Goal: Task Accomplishment & Management: Complete application form

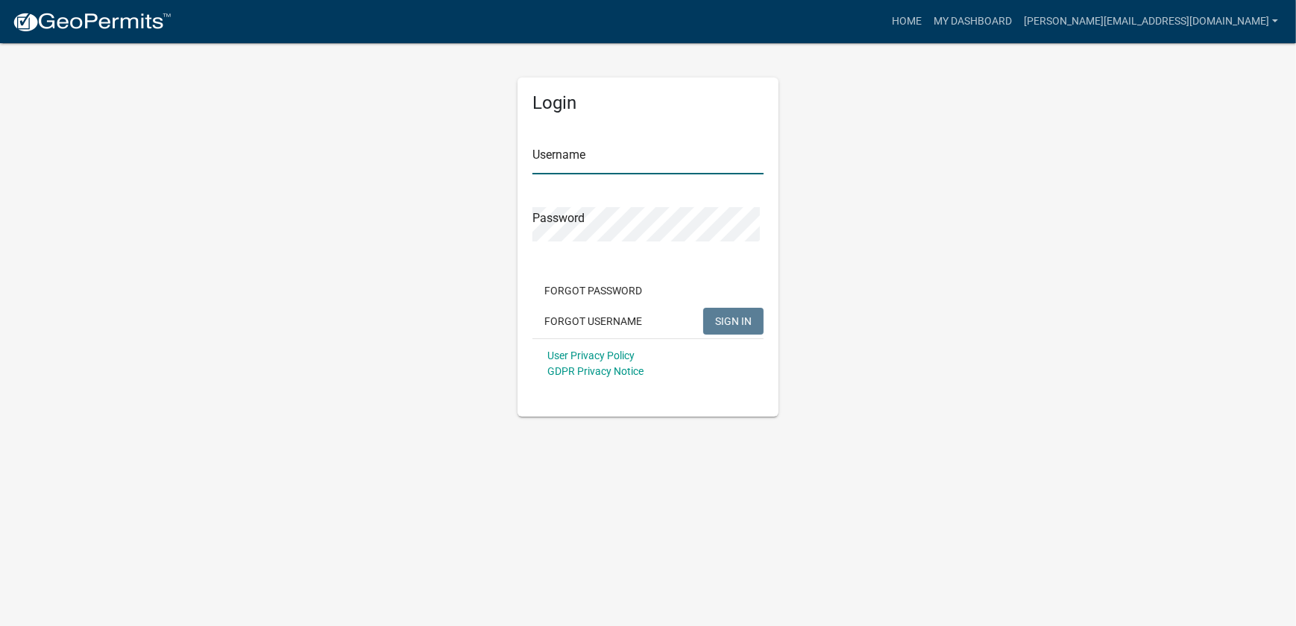
type input "[PERSON_NAME][EMAIL_ADDRESS][DOMAIN_NAME]"
click at [743, 335] on button "SIGN IN" at bounding box center [733, 321] width 60 height 27
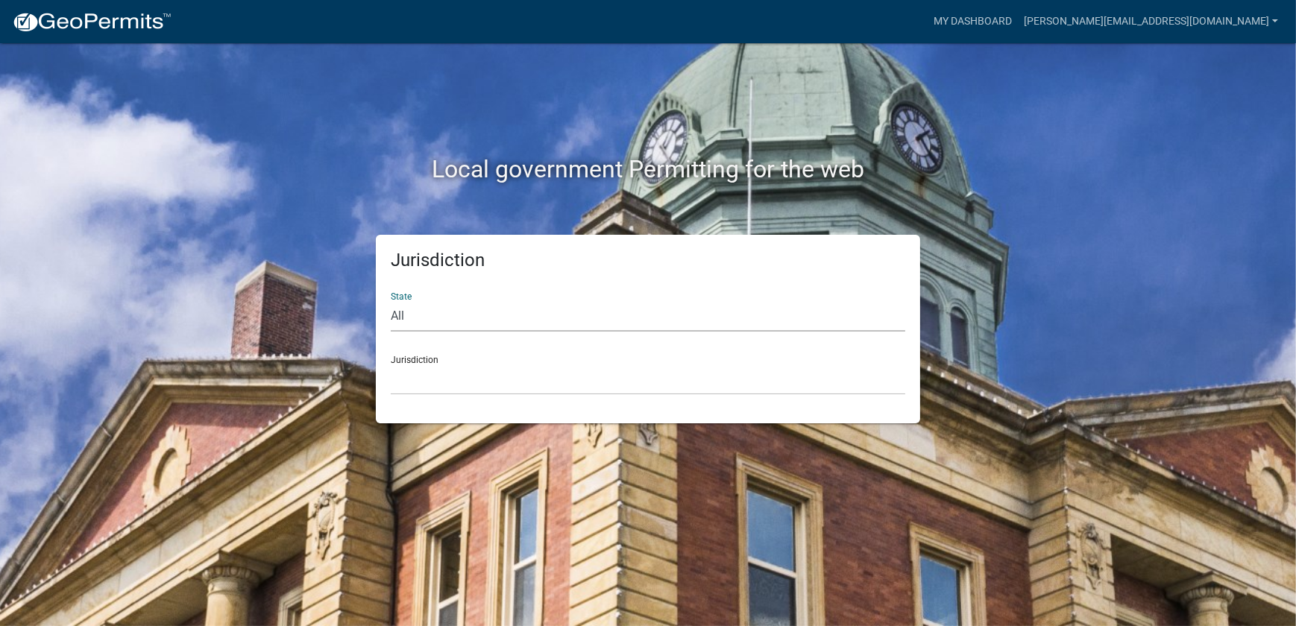
click at [508, 332] on select "All [US_STATE] [US_STATE] [US_STATE] [US_STATE] [US_STATE] [US_STATE] [US_STATE…" at bounding box center [648, 316] width 515 height 31
select select "[US_STATE]"
click at [392, 313] on select "All [US_STATE] [US_STATE] [US_STATE] [US_STATE] [US_STATE] [US_STATE] [US_STATE…" at bounding box center [648, 316] width 515 height 31
click at [483, 395] on select "[GEOGRAPHIC_DATA], [US_STATE] [GEOGRAPHIC_DATA], [US_STATE] [GEOGRAPHIC_DATA], …" at bounding box center [648, 380] width 515 height 31
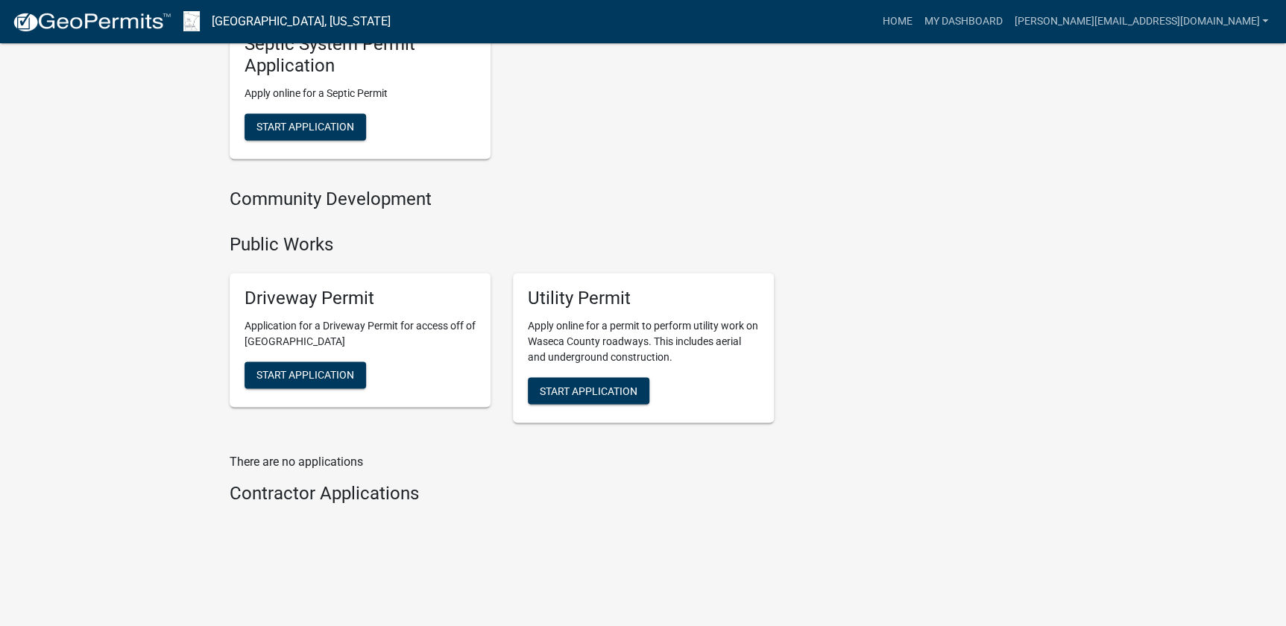
scroll to position [1256, 0]
click at [600, 377] on button "Start Application" at bounding box center [589, 390] width 122 height 27
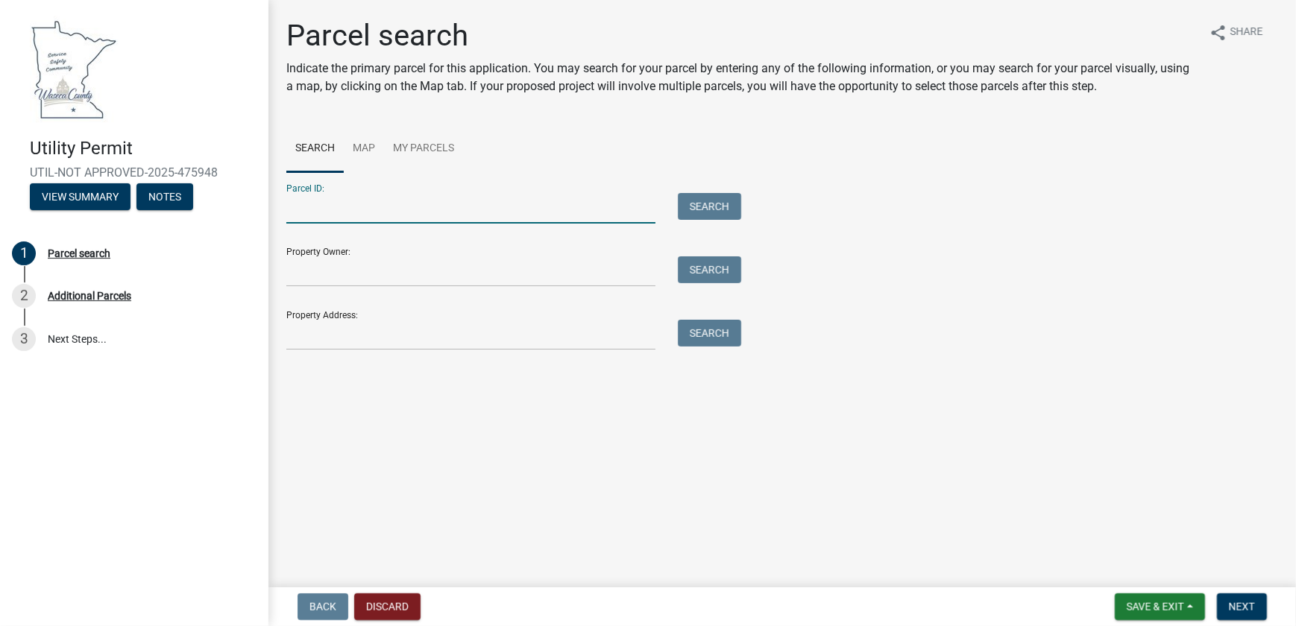
click at [350, 224] on input "Parcel ID:" at bounding box center [470, 208] width 369 height 31
paste input "170182200"
type input "170182200"
click at [701, 220] on button "Search" at bounding box center [709, 206] width 63 height 27
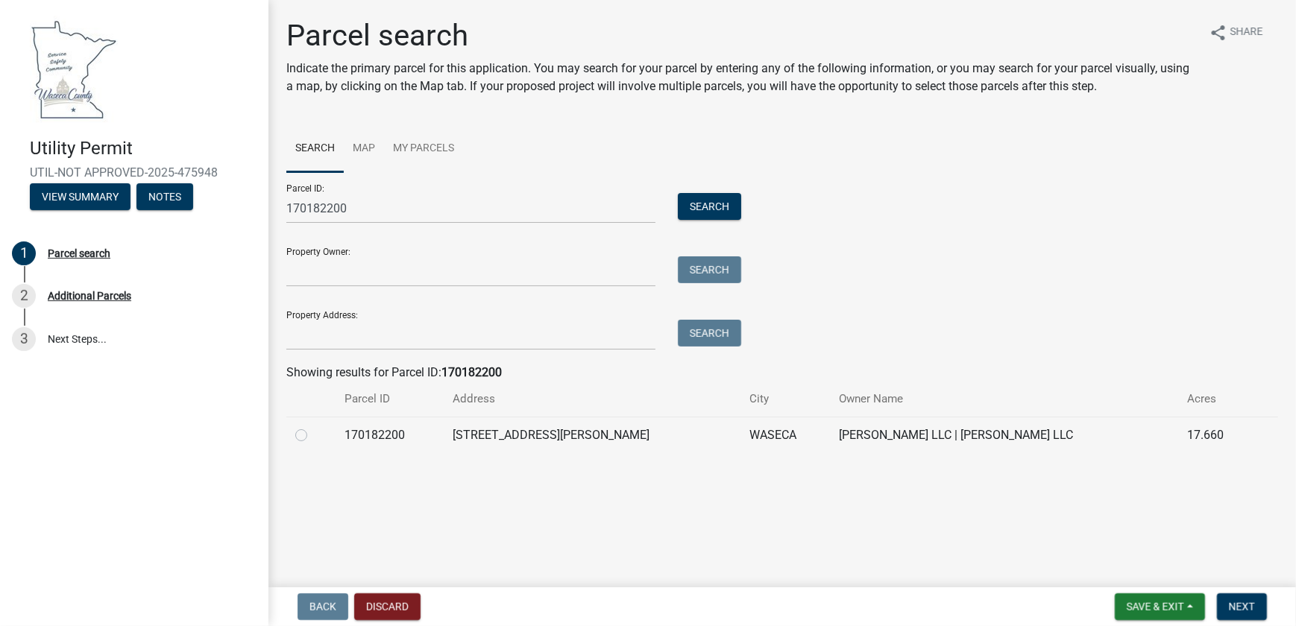
click at [313, 427] on label at bounding box center [313, 427] width 0 height 0
click at [313, 436] on input "radio" at bounding box center [318, 432] width 10 height 10
radio input "true"
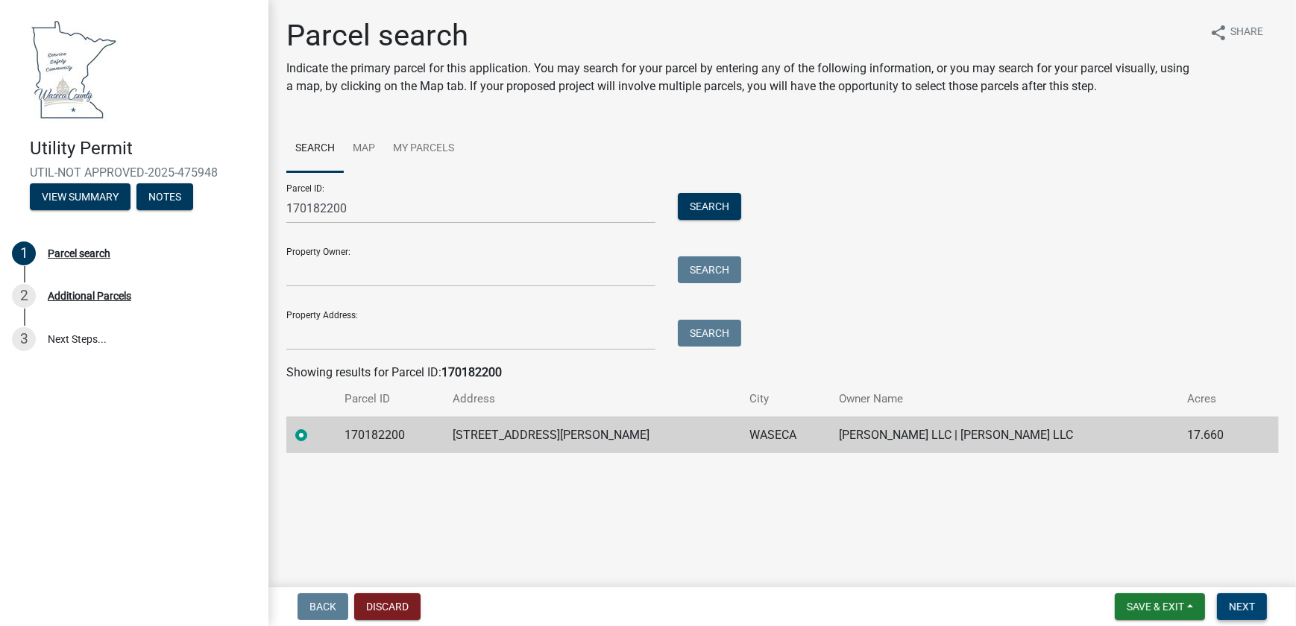
click at [1233, 603] on span "Next" at bounding box center [1242, 607] width 26 height 12
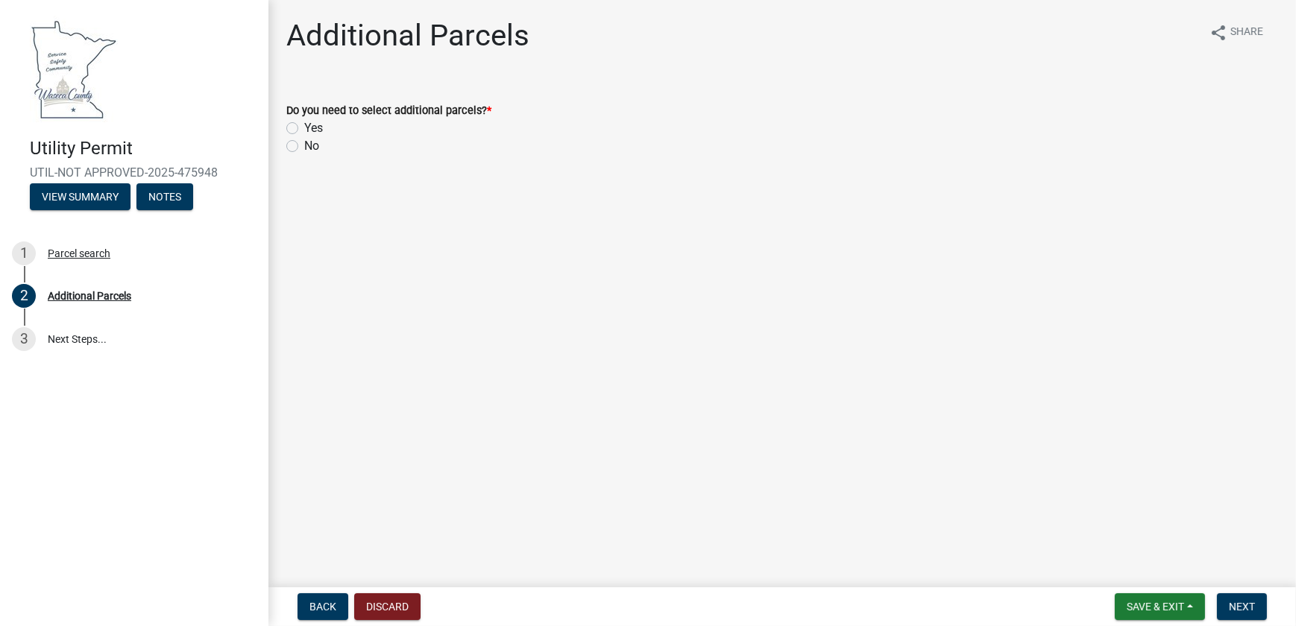
click at [304, 155] on label "No" at bounding box center [311, 146] width 15 height 18
click at [304, 147] on input "No" at bounding box center [309, 142] width 10 height 10
radio input "true"
drag, startPoint x: 1221, startPoint y: 601, endPoint x: 1119, endPoint y: 578, distance: 104.0
click at [1221, 600] on button "Next" at bounding box center [1242, 607] width 50 height 27
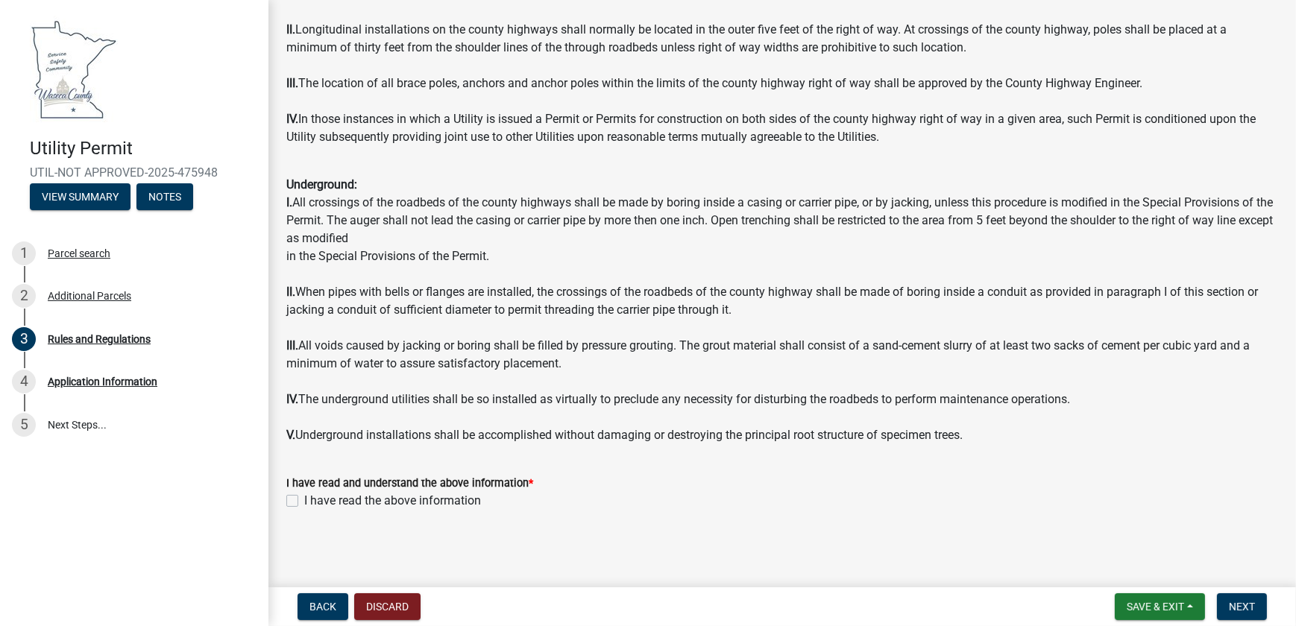
scroll to position [1752, 0]
click at [304, 500] on label "I have read the above information" at bounding box center [392, 501] width 177 height 18
click at [304, 500] on input "I have read the above information" at bounding box center [309, 497] width 10 height 10
checkbox input "true"
click at [1220, 604] on button "Next" at bounding box center [1242, 607] width 50 height 27
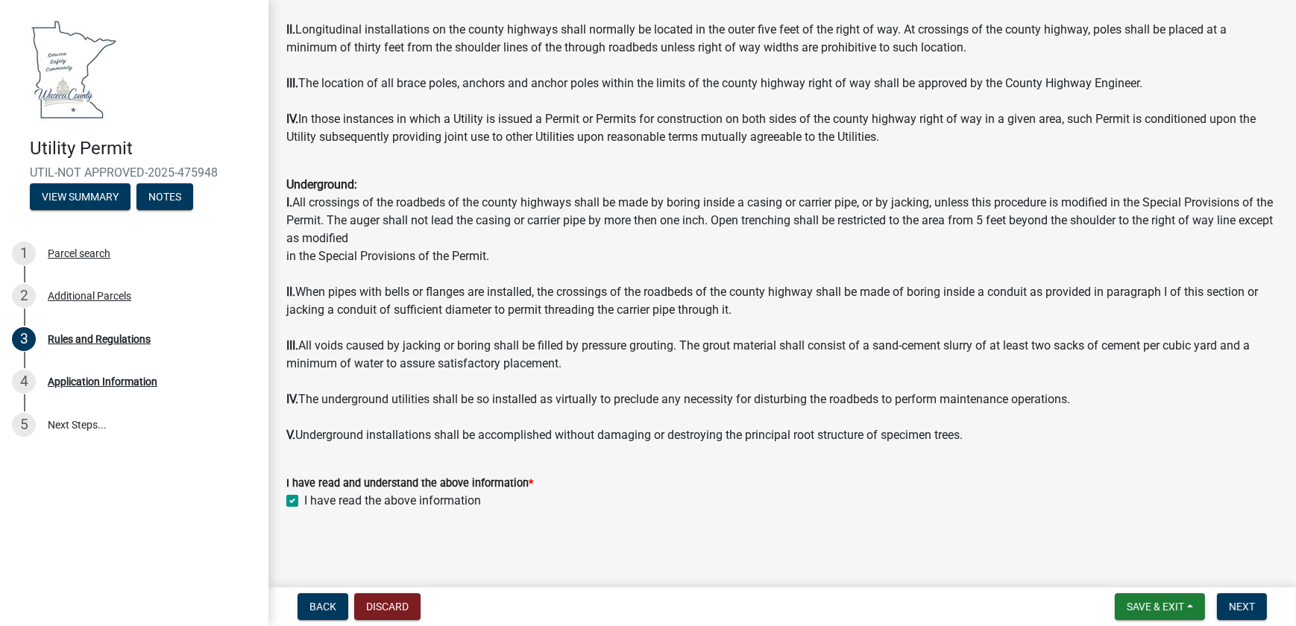
scroll to position [0, 0]
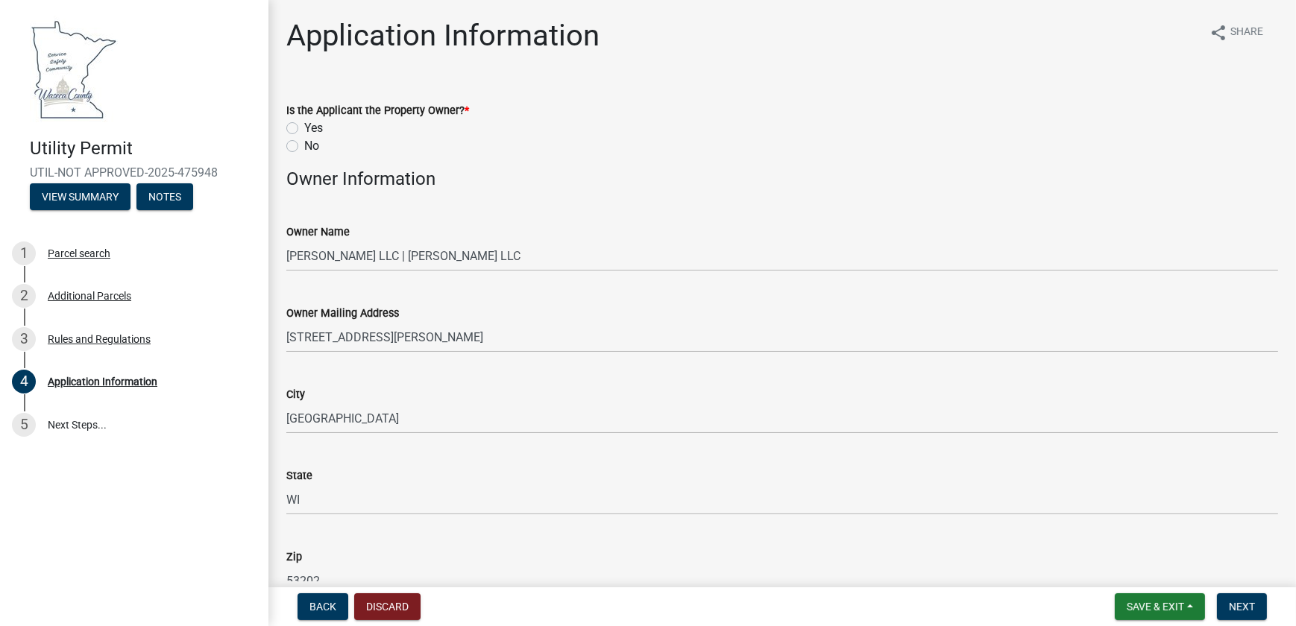
click at [304, 155] on label "No" at bounding box center [311, 146] width 15 height 18
click at [304, 147] on input "No" at bounding box center [309, 142] width 10 height 10
radio input "true"
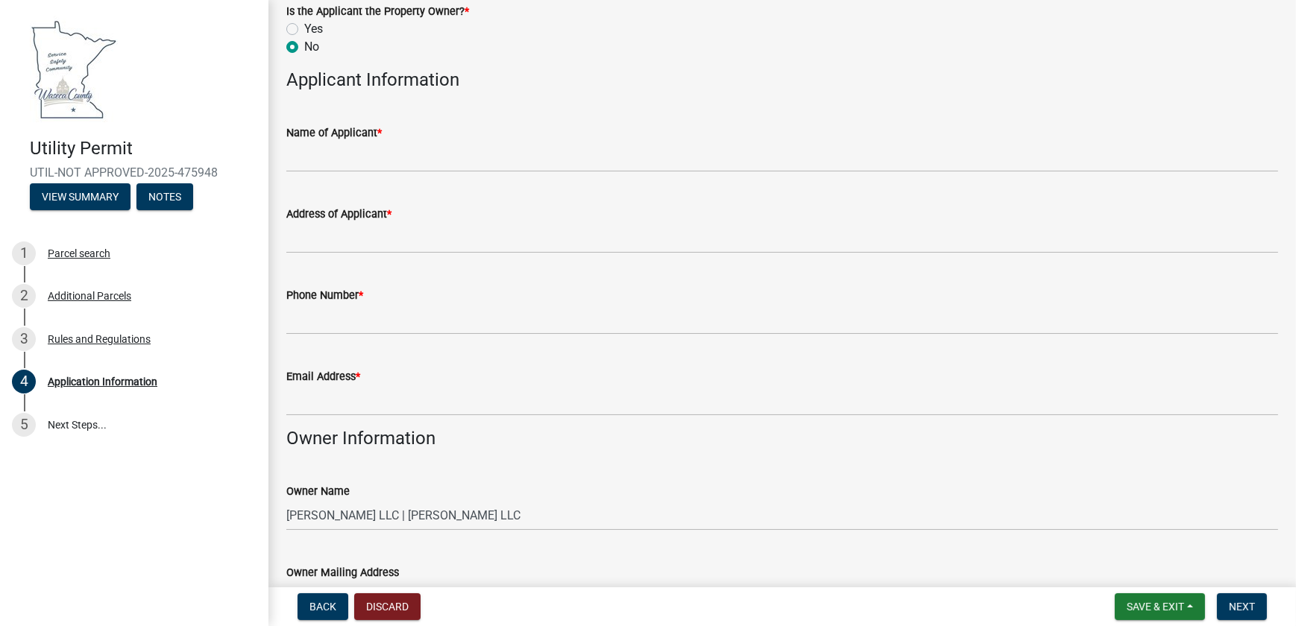
scroll to position [135, 0]
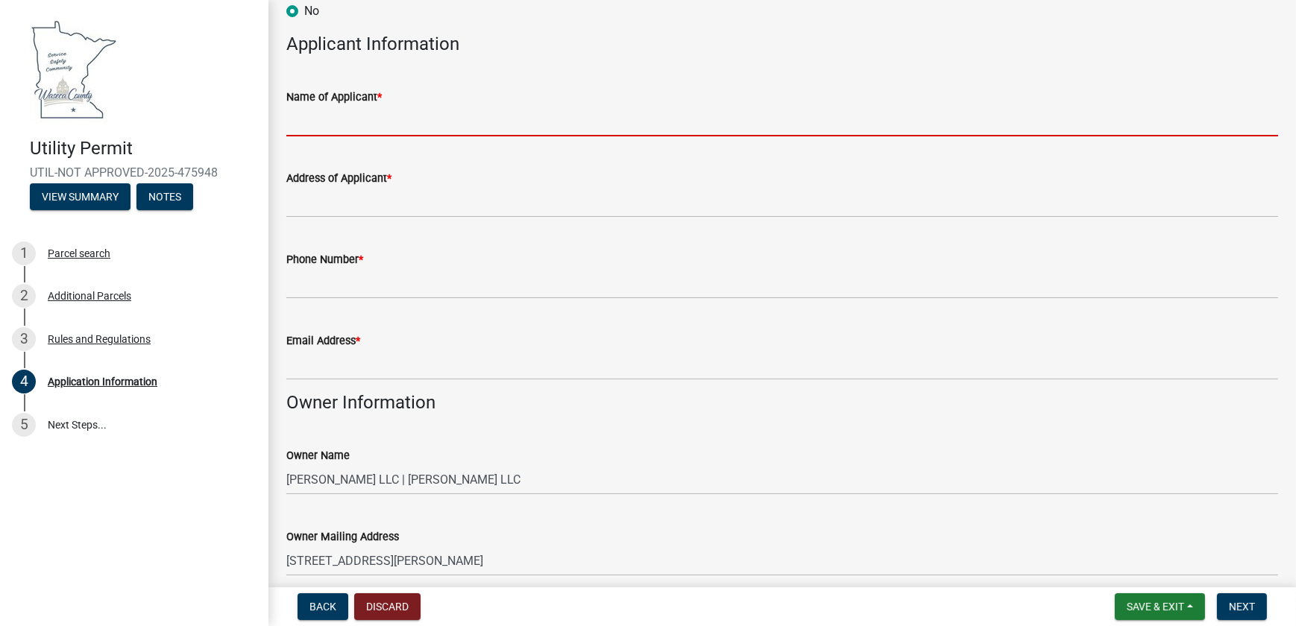
click at [335, 136] on input "Name of Applicant *" at bounding box center [782, 121] width 992 height 31
type input "[PERSON_NAME] Utilities, Inc."
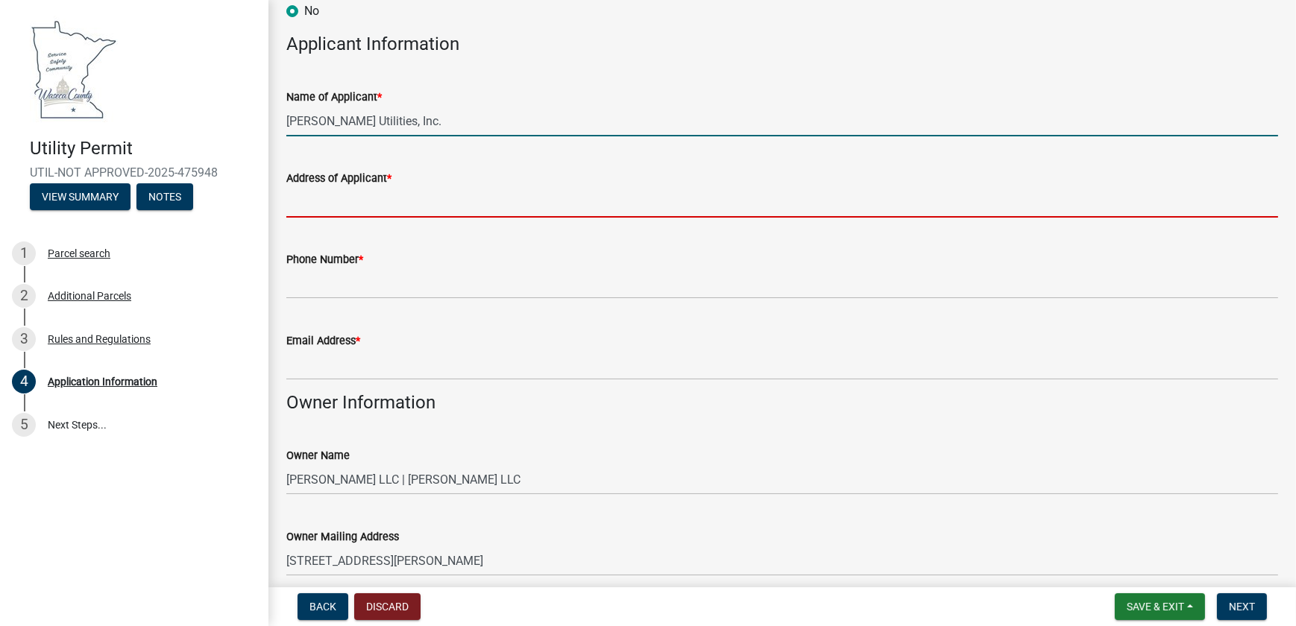
type input "[STREET_ADDRESS]"
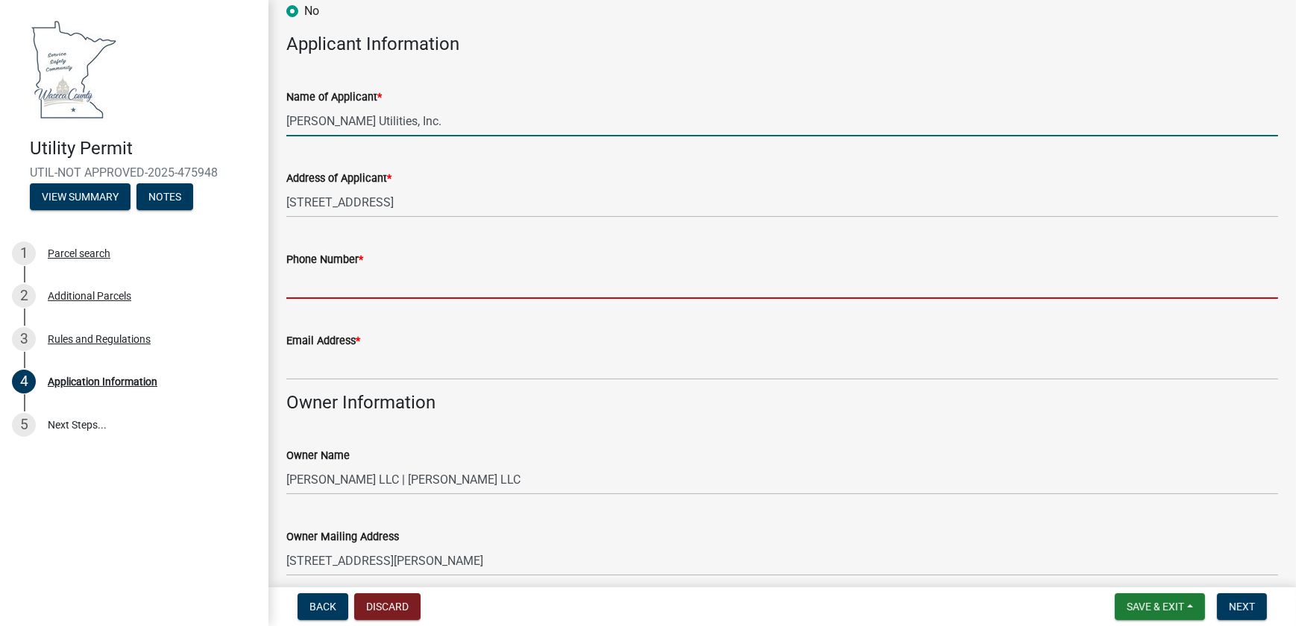
type input "[PHONE_NUMBER]"
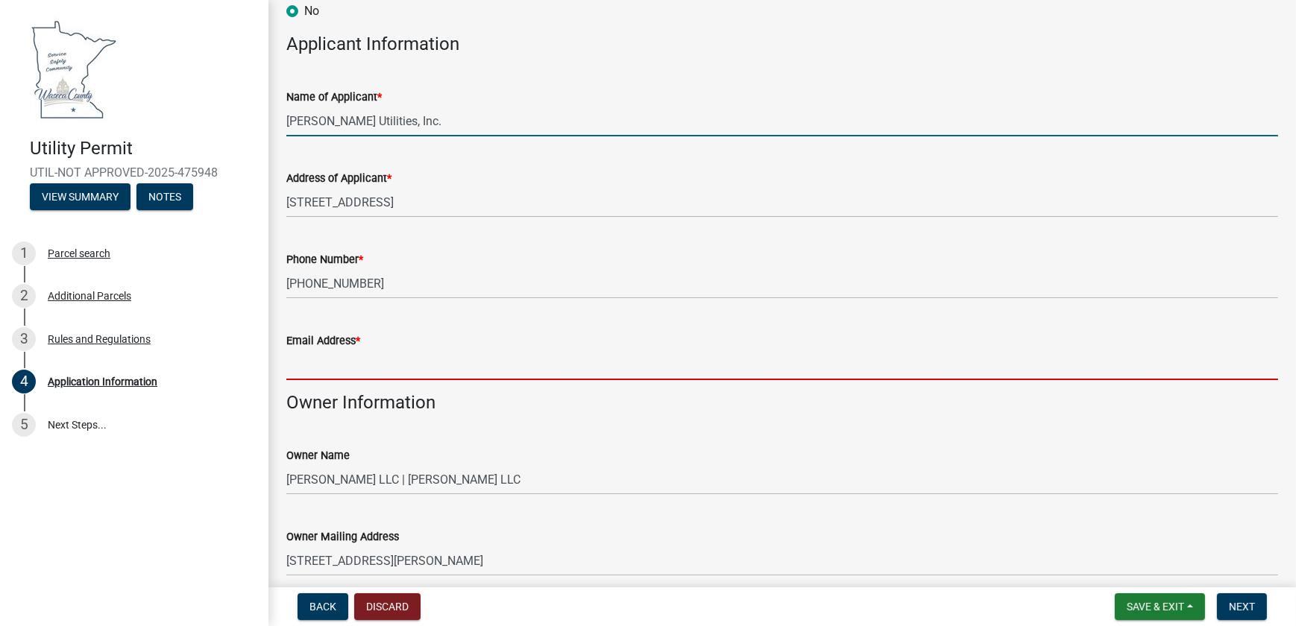
type input "[PERSON_NAME][EMAIL_ADDRESS][DOMAIN_NAME]"
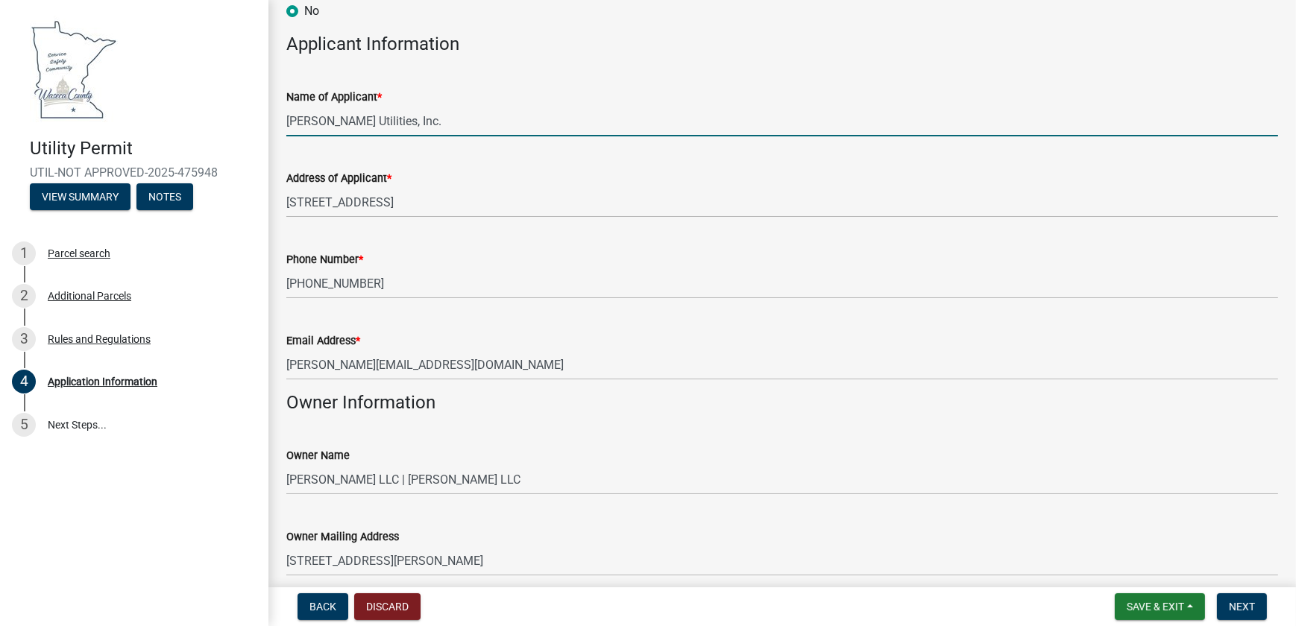
type input "[GEOGRAPHIC_DATA]"
type input "28"
type input "[DATE]"
type input "[PERSON_NAME]"
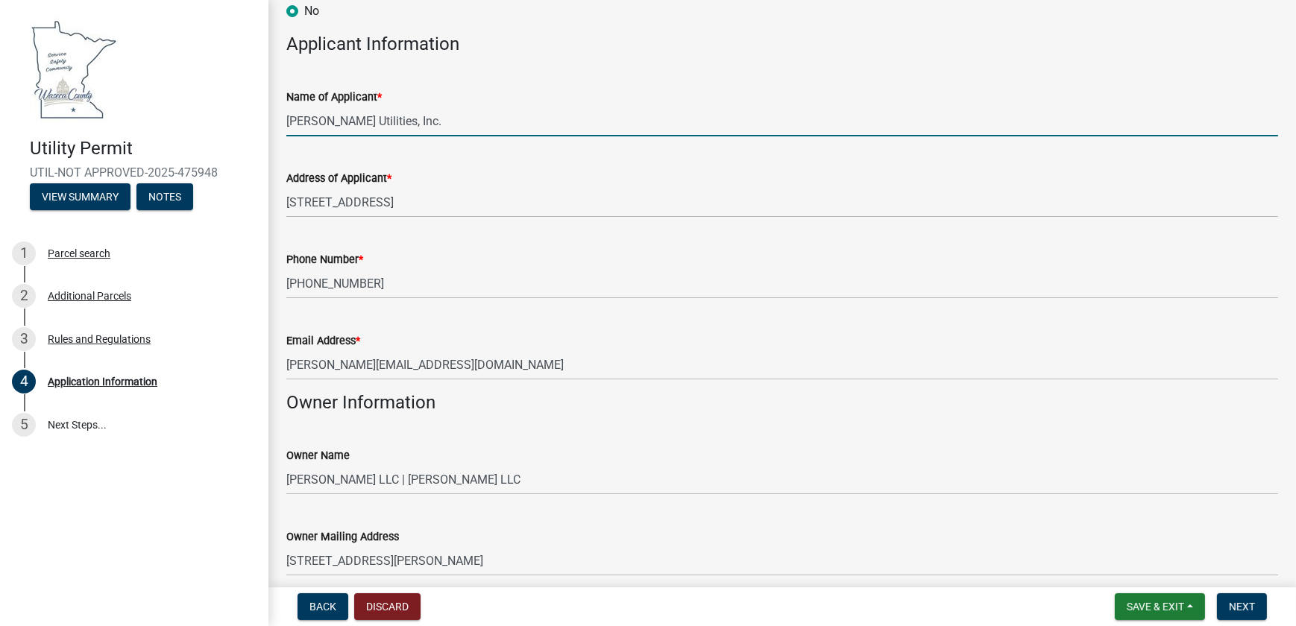
select select "9"
select select "2025"
select select "9"
select select "2025"
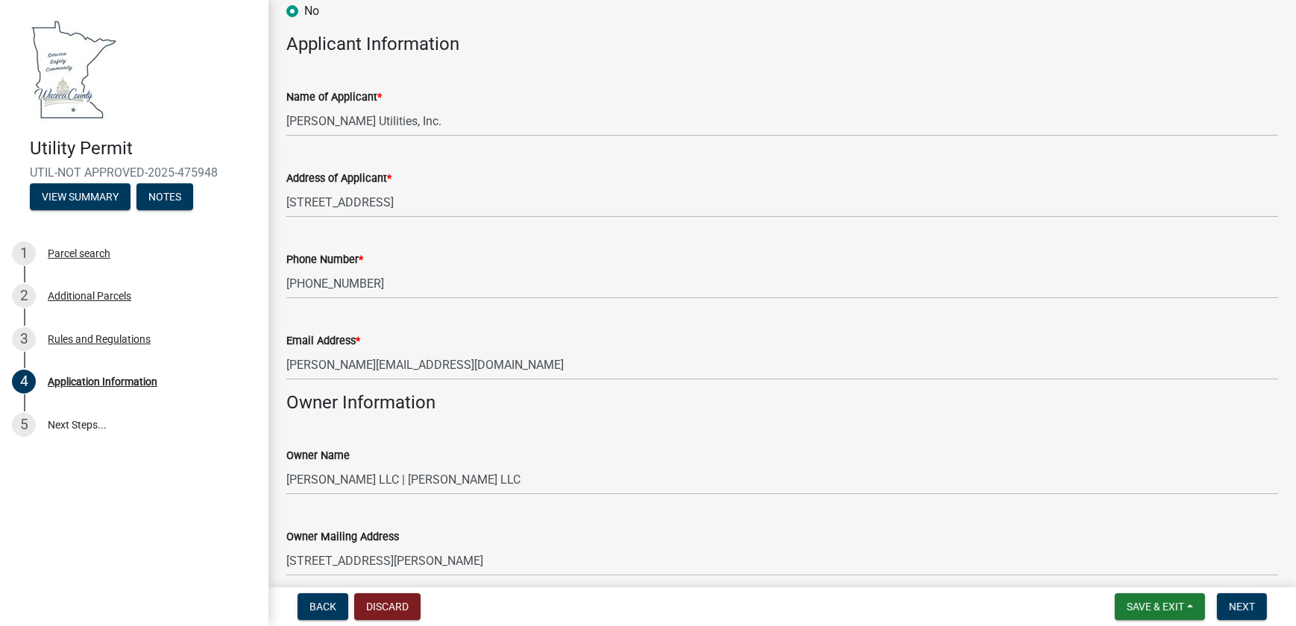
scroll to position [3520, 0]
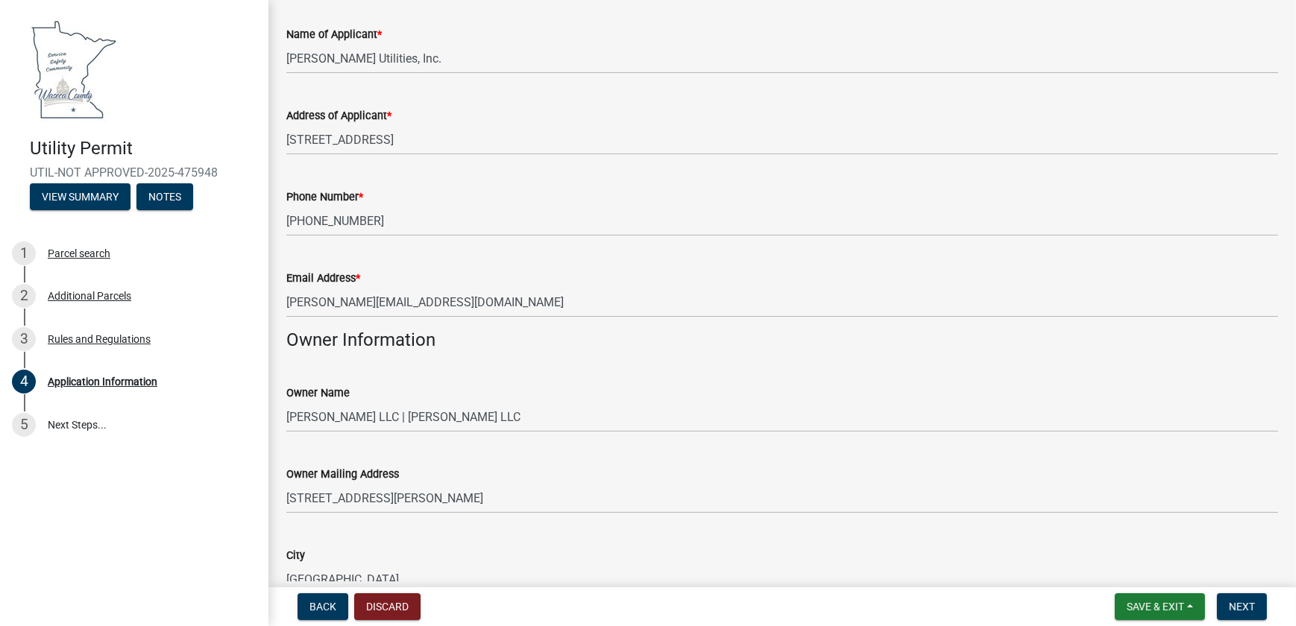
scroll to position [203, 0]
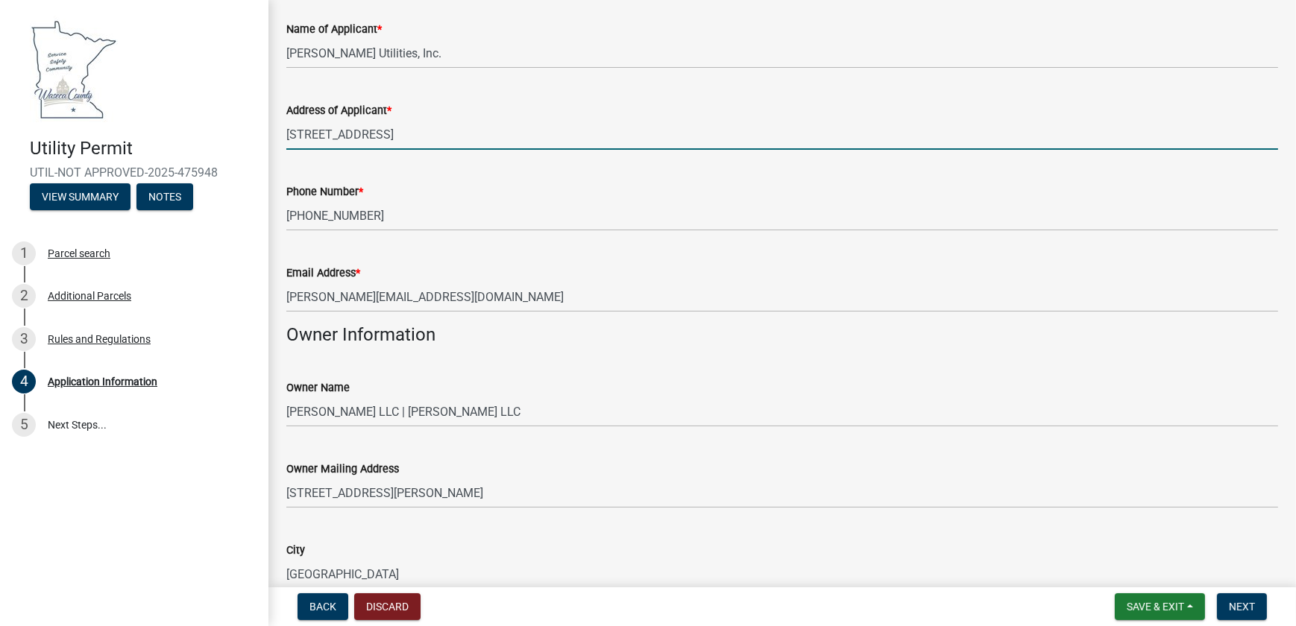
click at [417, 150] on input "[STREET_ADDRESS]" at bounding box center [782, 134] width 992 height 31
click at [655, 218] on div "Phone Number * [PHONE_NUMBER]" at bounding box center [782, 196] width 992 height 69
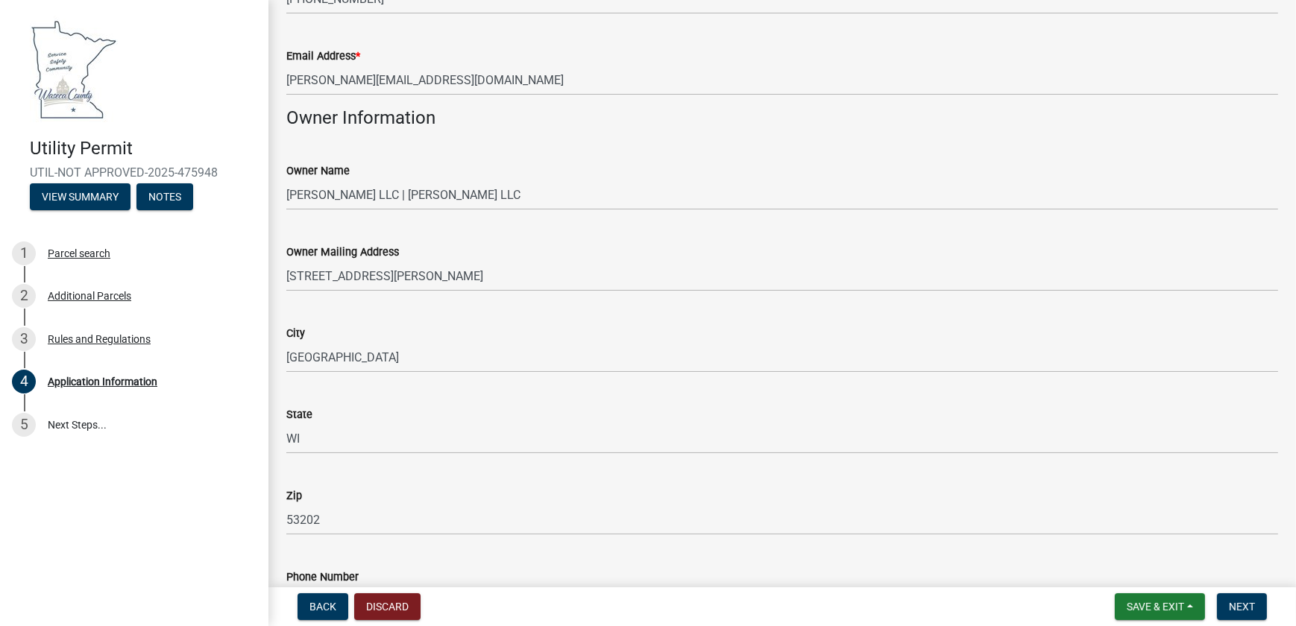
scroll to position [542, 0]
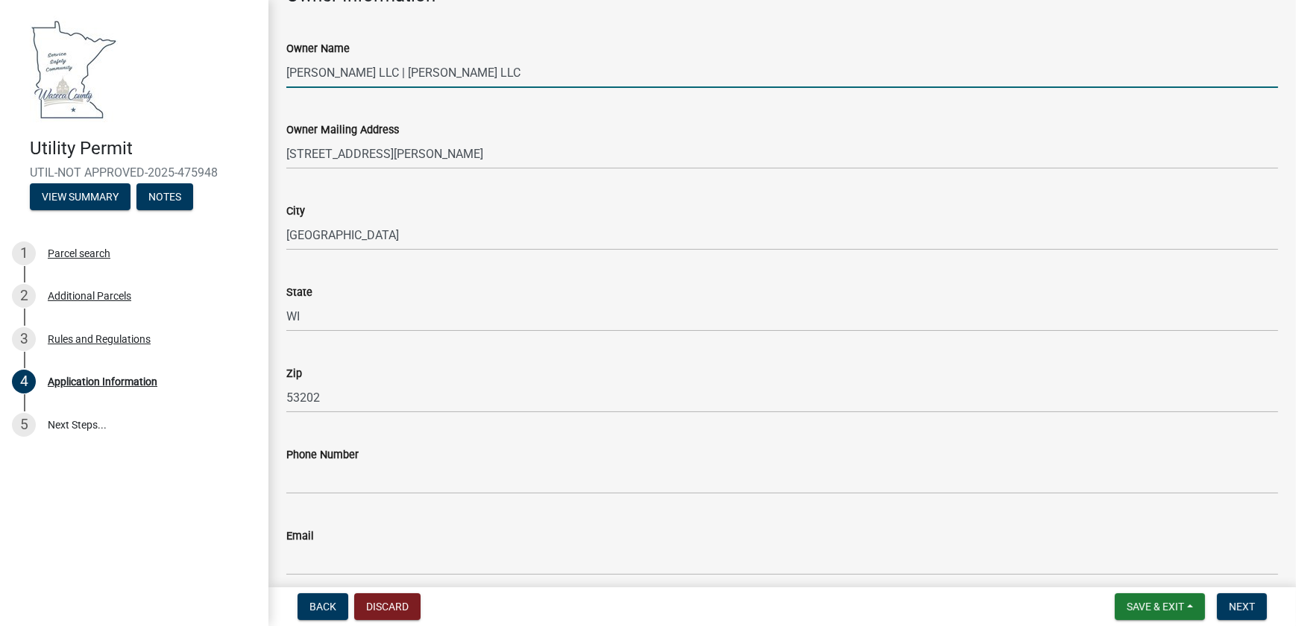
click at [368, 88] on input "[PERSON_NAME] LLC | [PERSON_NAME] LLC" at bounding box center [782, 72] width 992 height 31
type input "Mediacom [US_STATE] LLC"
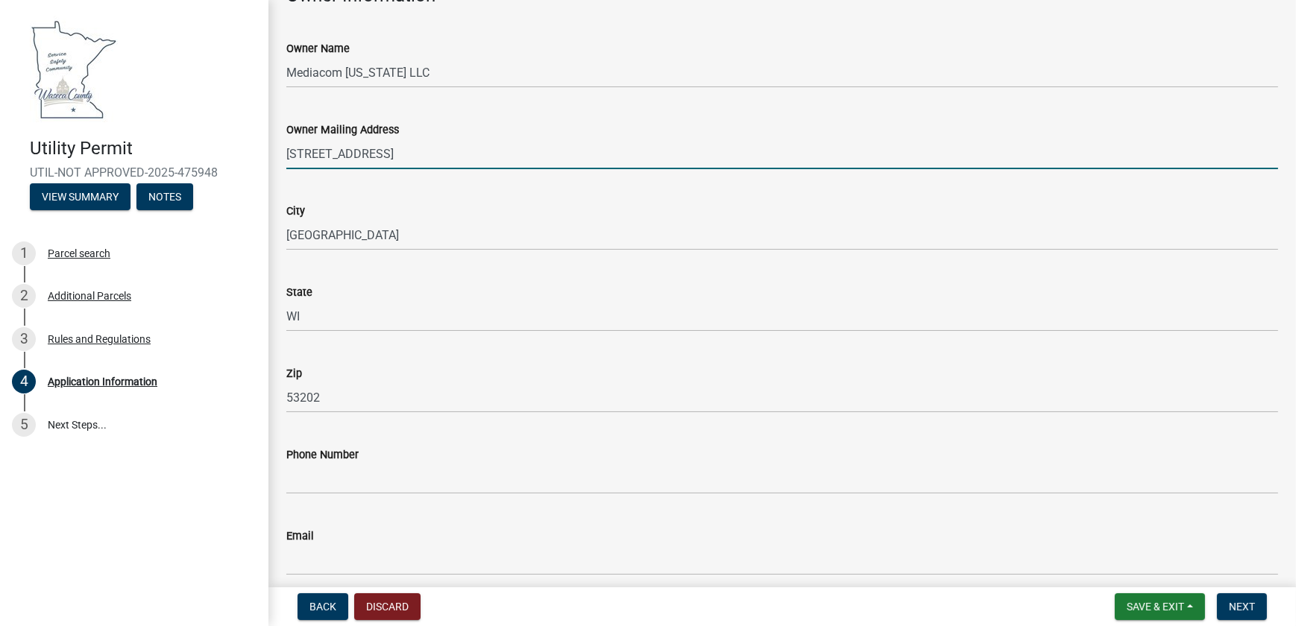
type input "[STREET_ADDRESS]"
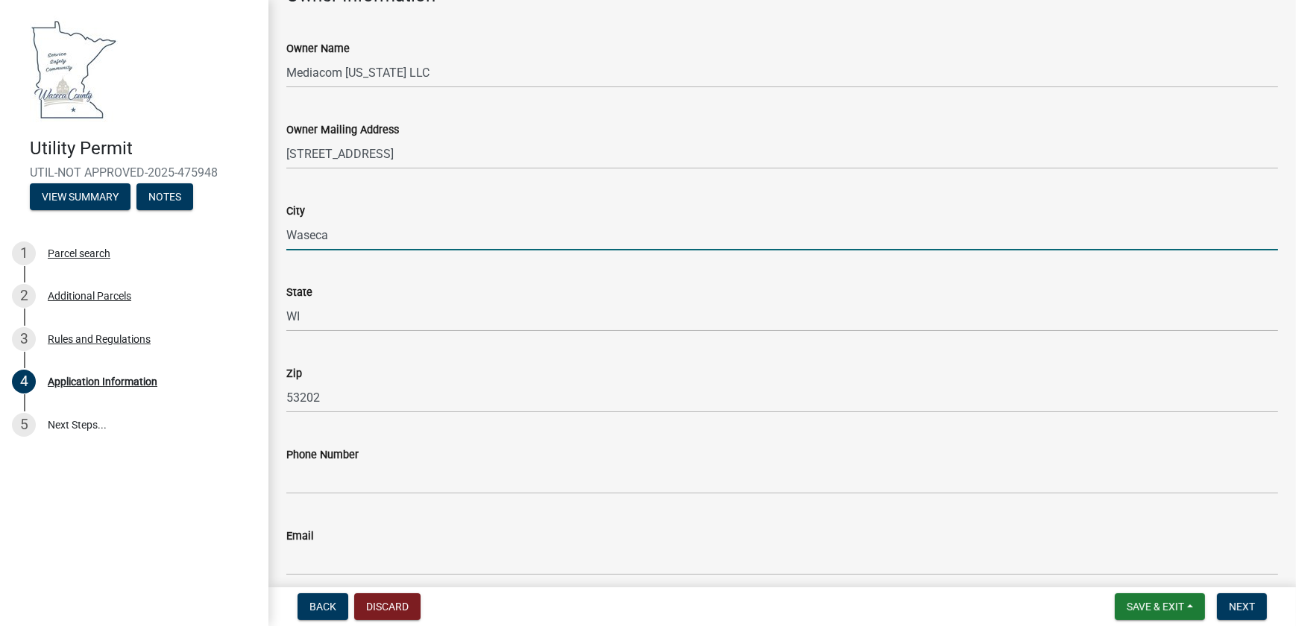
type input "Waseca"
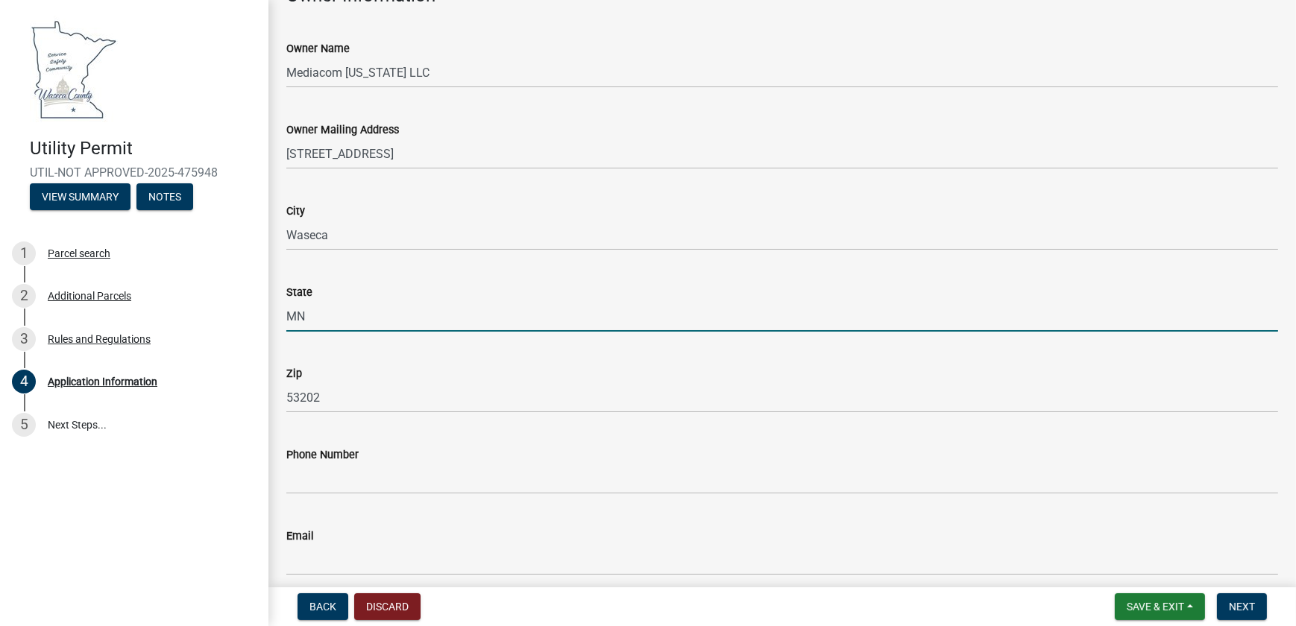
type input "MN"
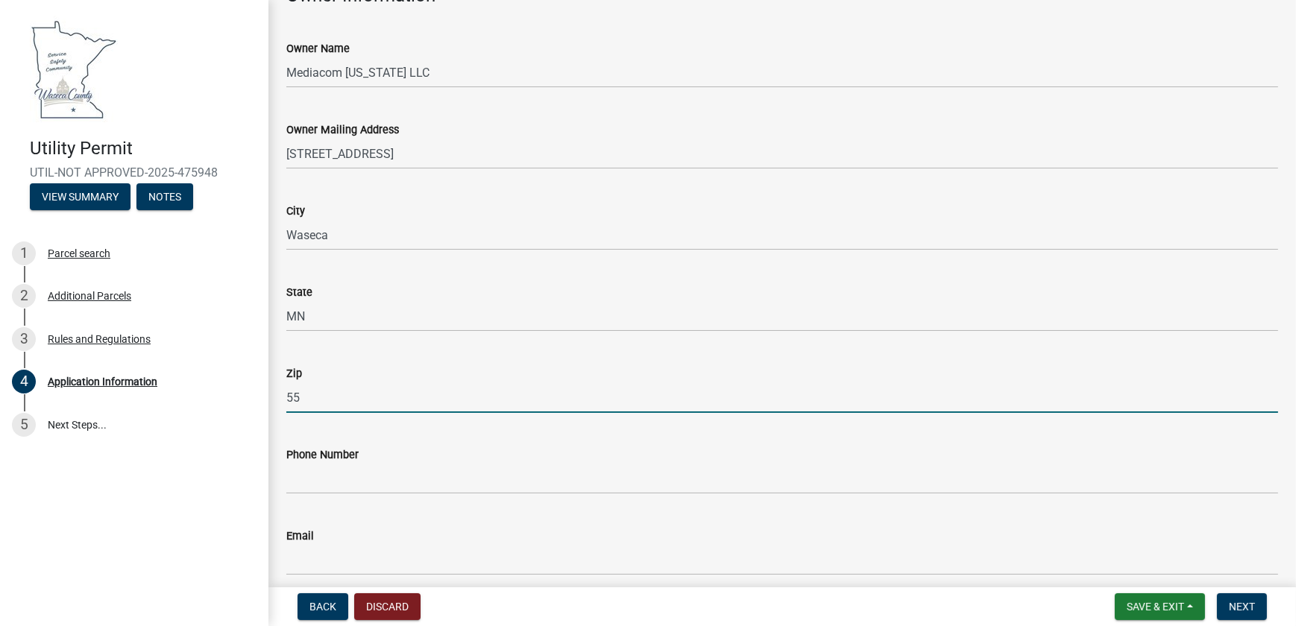
type input "5"
type input "56093"
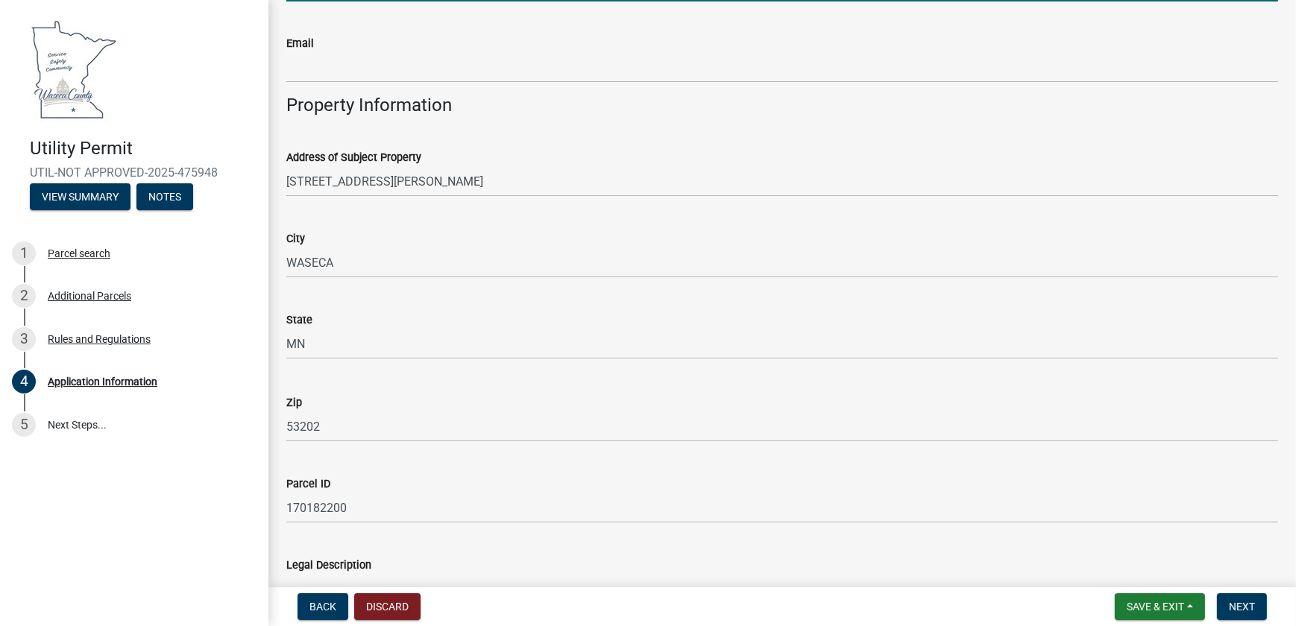
scroll to position [1059, 0]
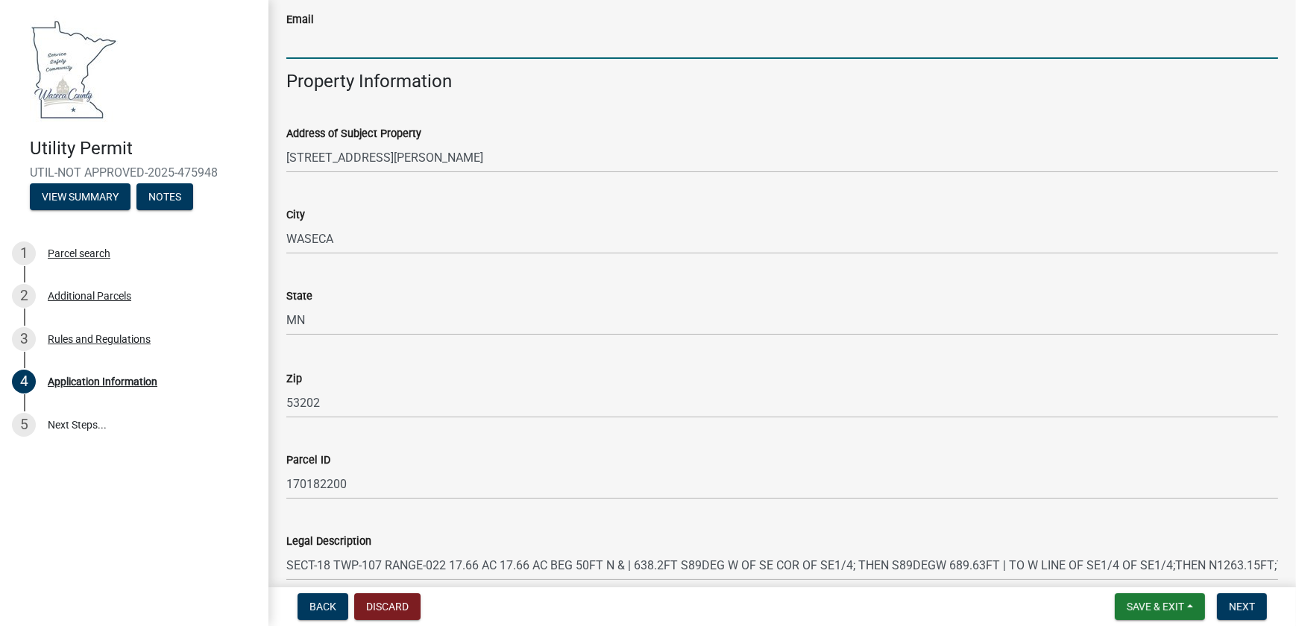
click at [339, 59] on input "Email" at bounding box center [782, 43] width 992 height 31
type input "[EMAIL_ADDRESS][DOMAIN_NAME]"
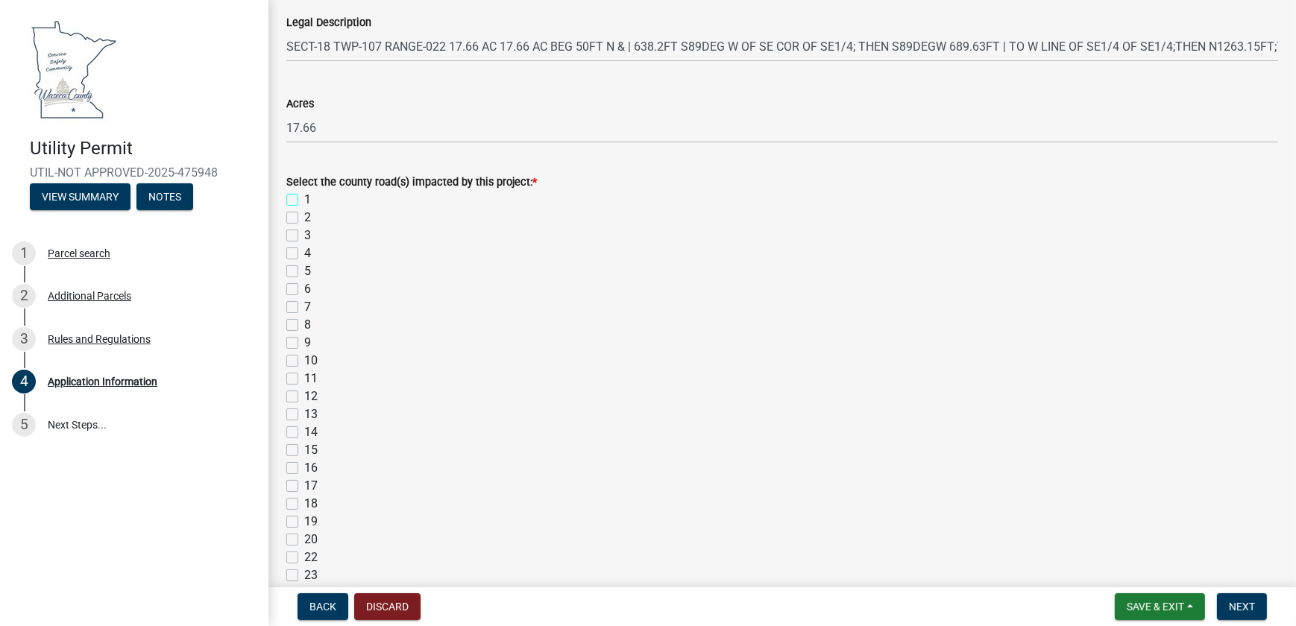
scroll to position [1714, 0]
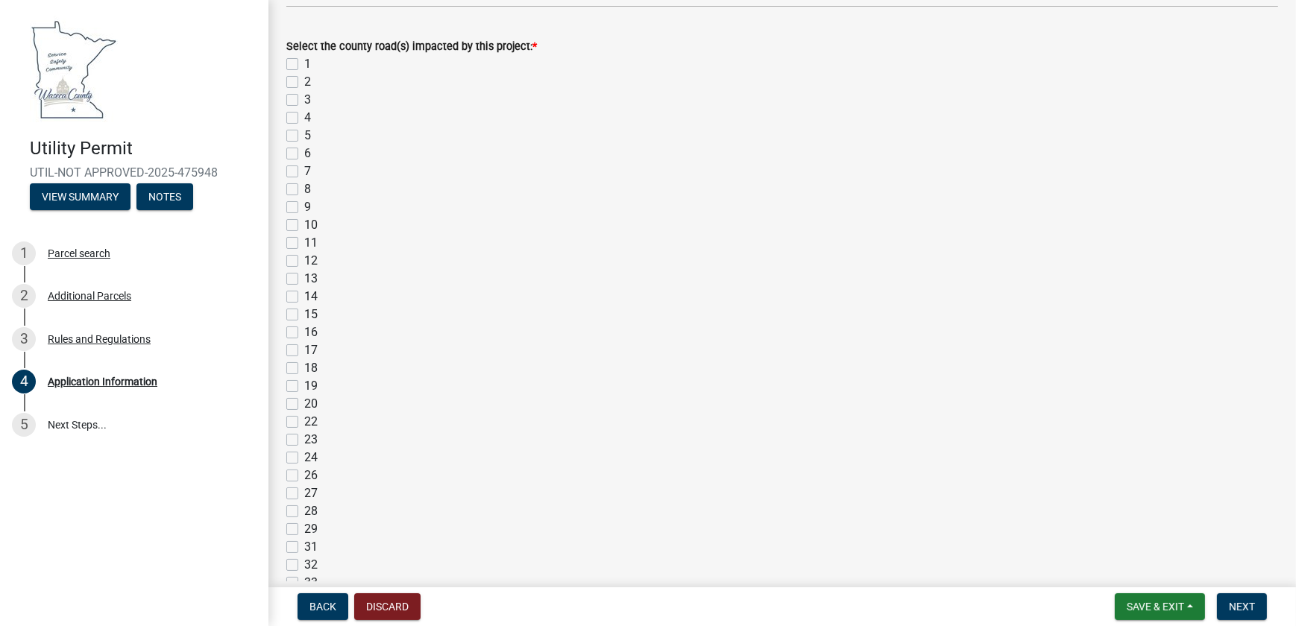
click at [304, 127] on label "4" at bounding box center [307, 118] width 7 height 18
click at [304, 119] on input "4" at bounding box center [309, 114] width 10 height 10
checkbox input "true"
checkbox input "false"
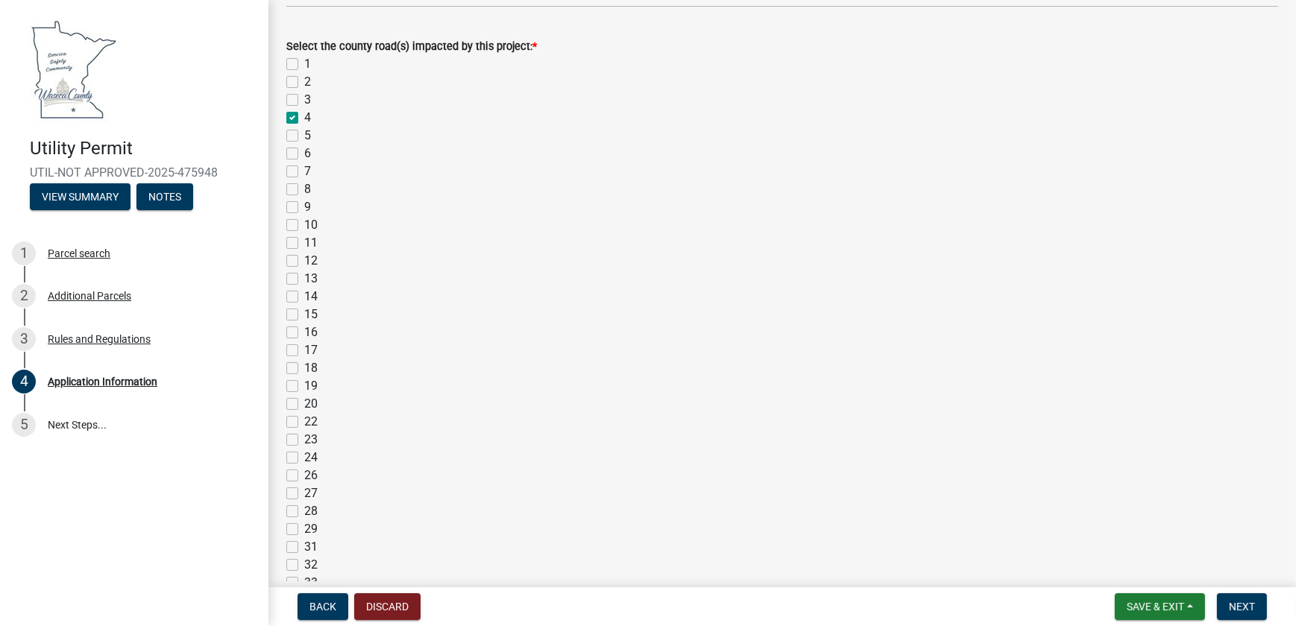
checkbox input "false"
checkbox input "true"
checkbox input "false"
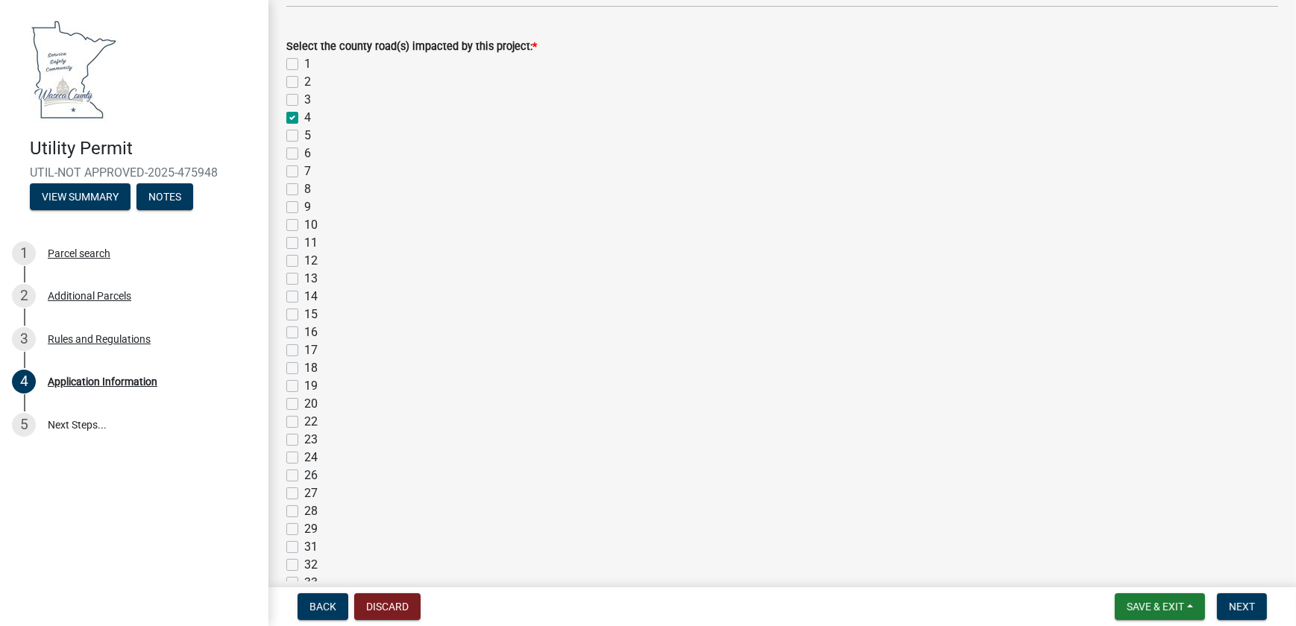
checkbox input "false"
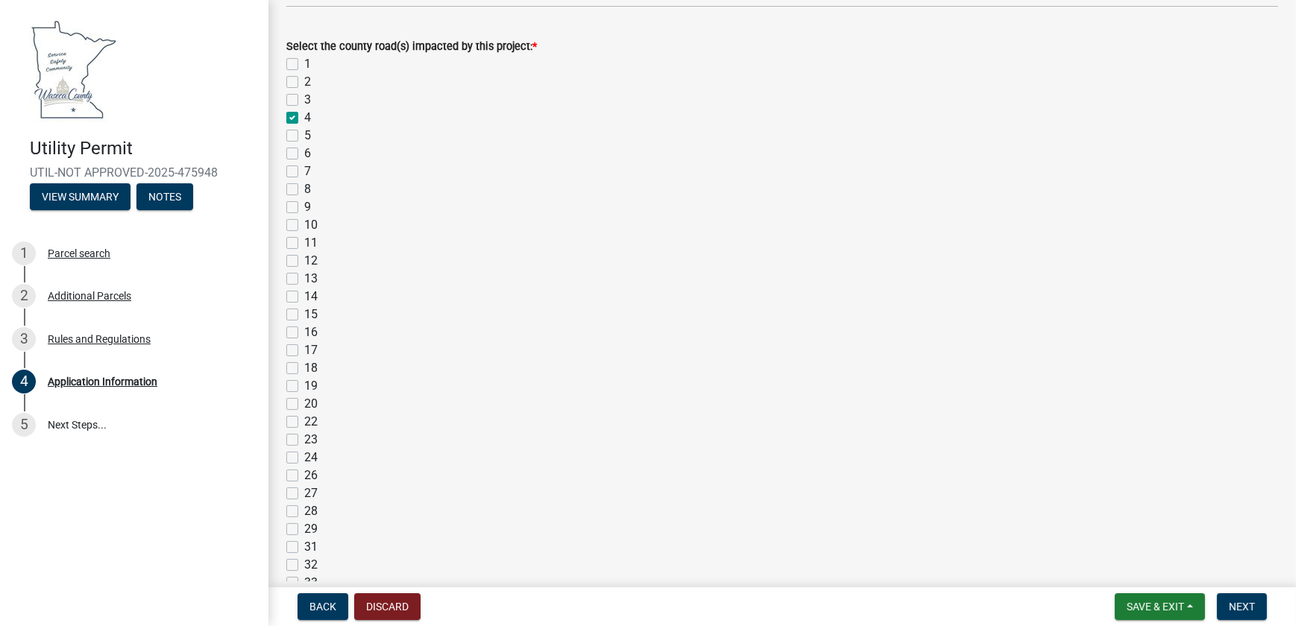
checkbox input "false"
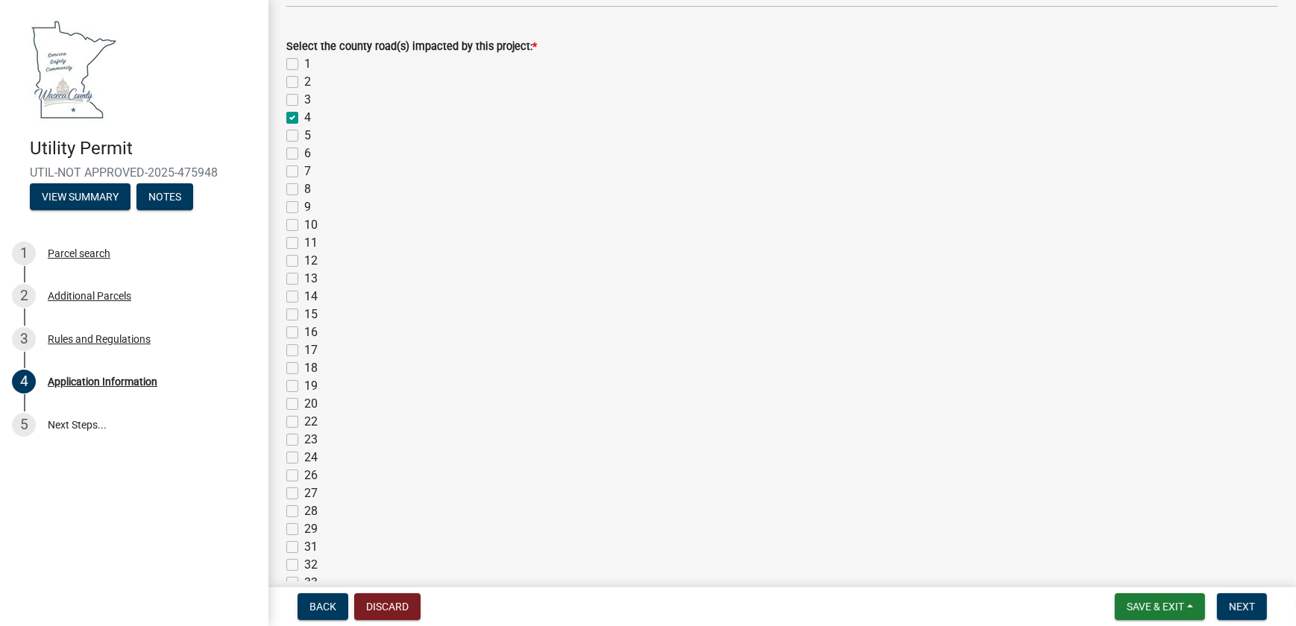
checkbox input "false"
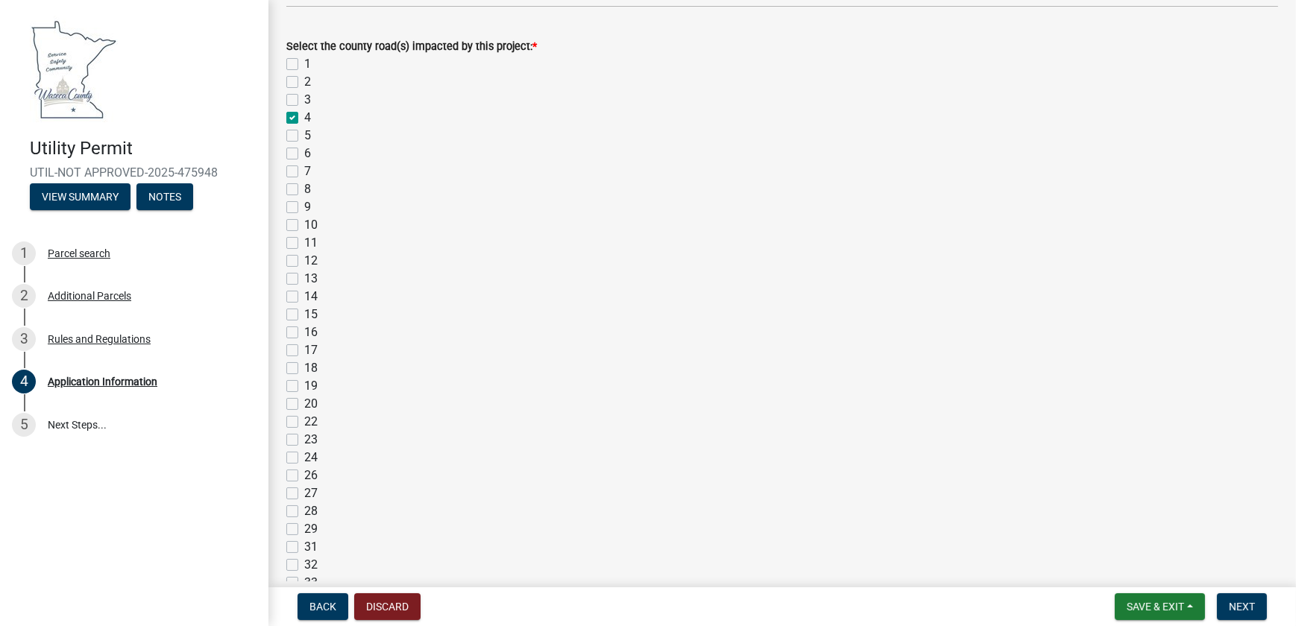
checkbox input "false"
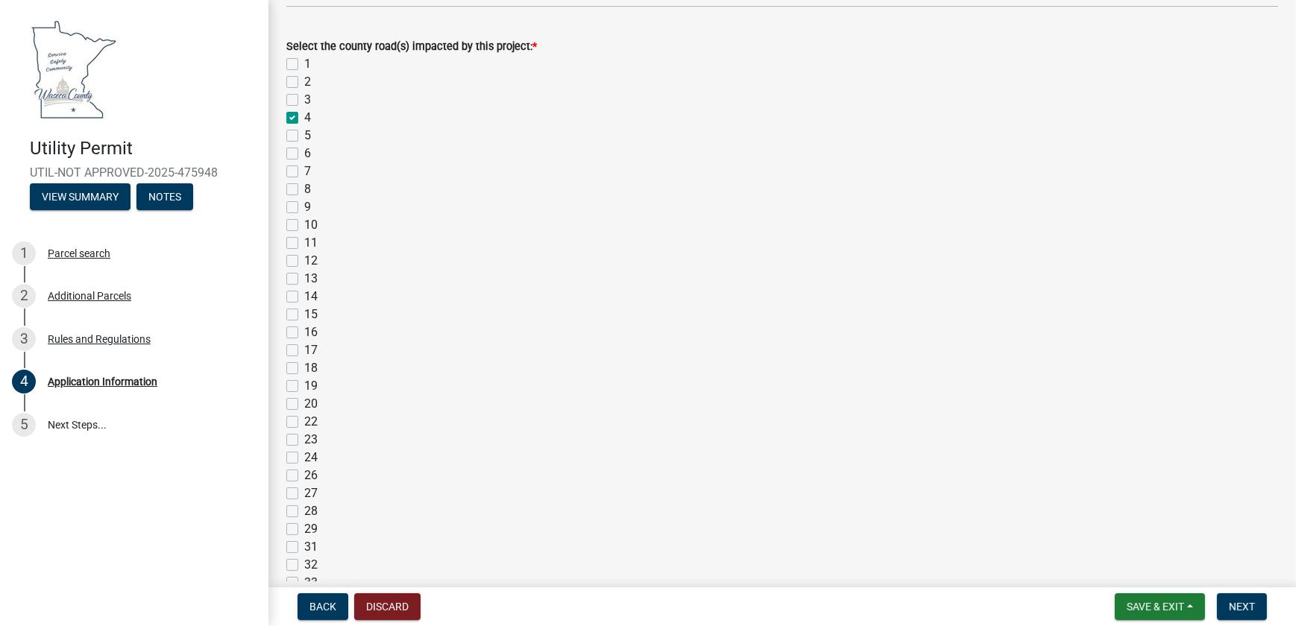
checkbox input "false"
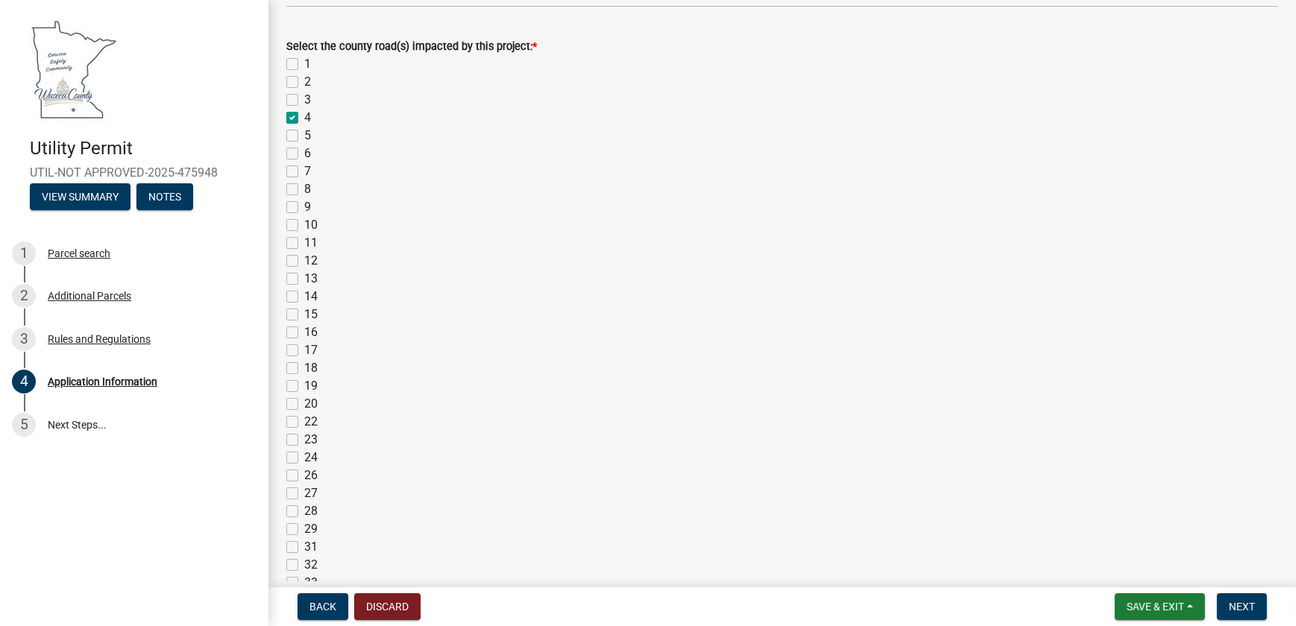
checkbox input "false"
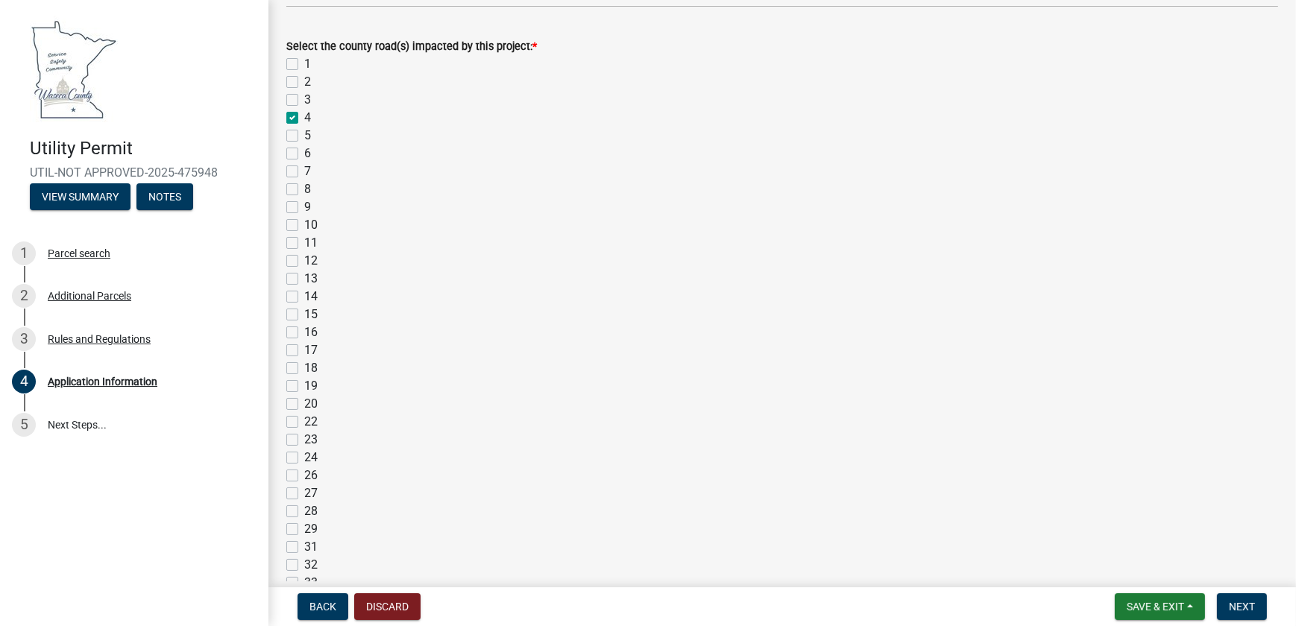
checkbox input "false"
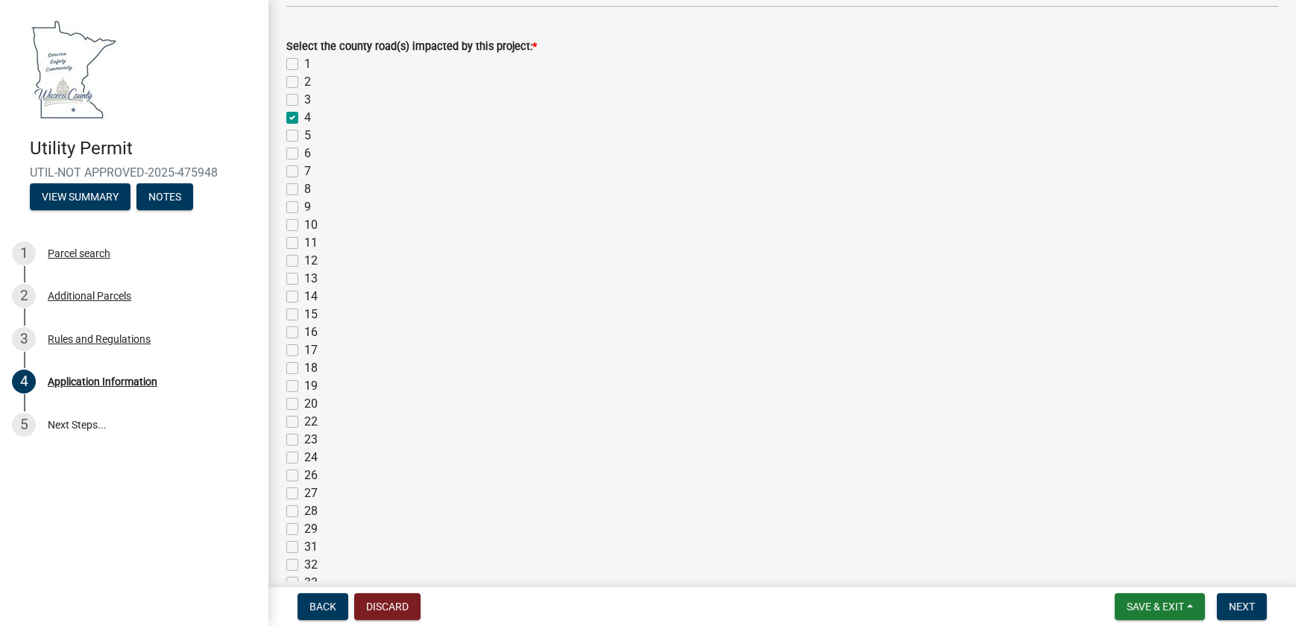
checkbox input "false"
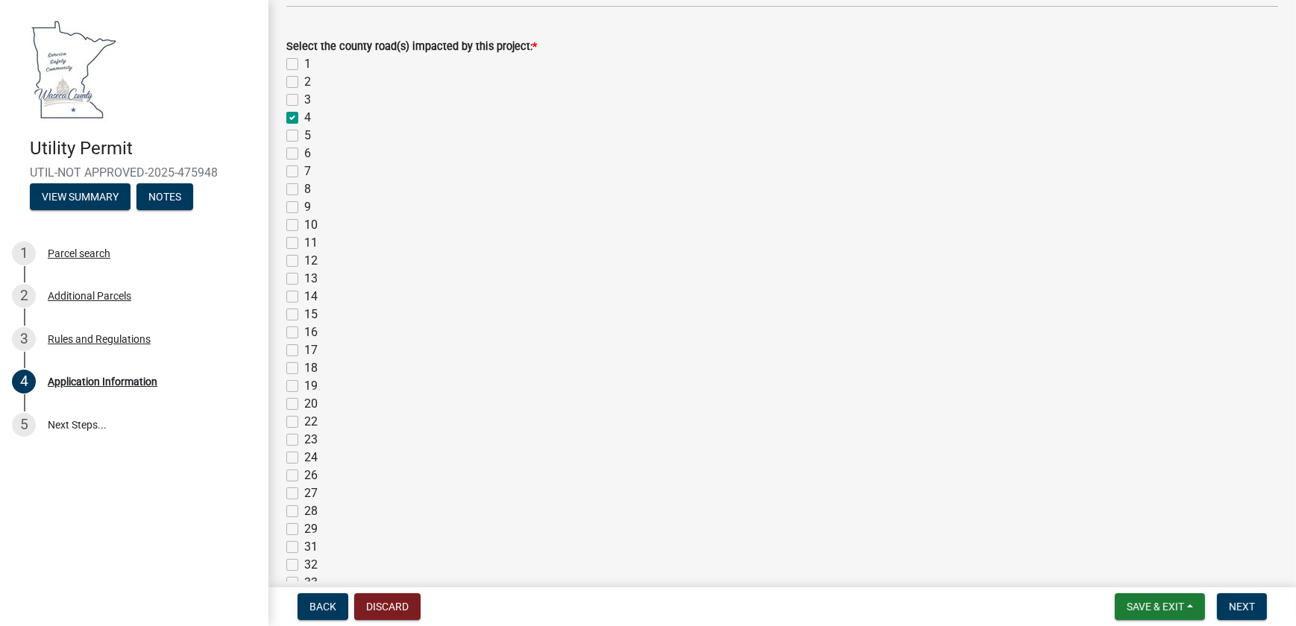
checkbox input "false"
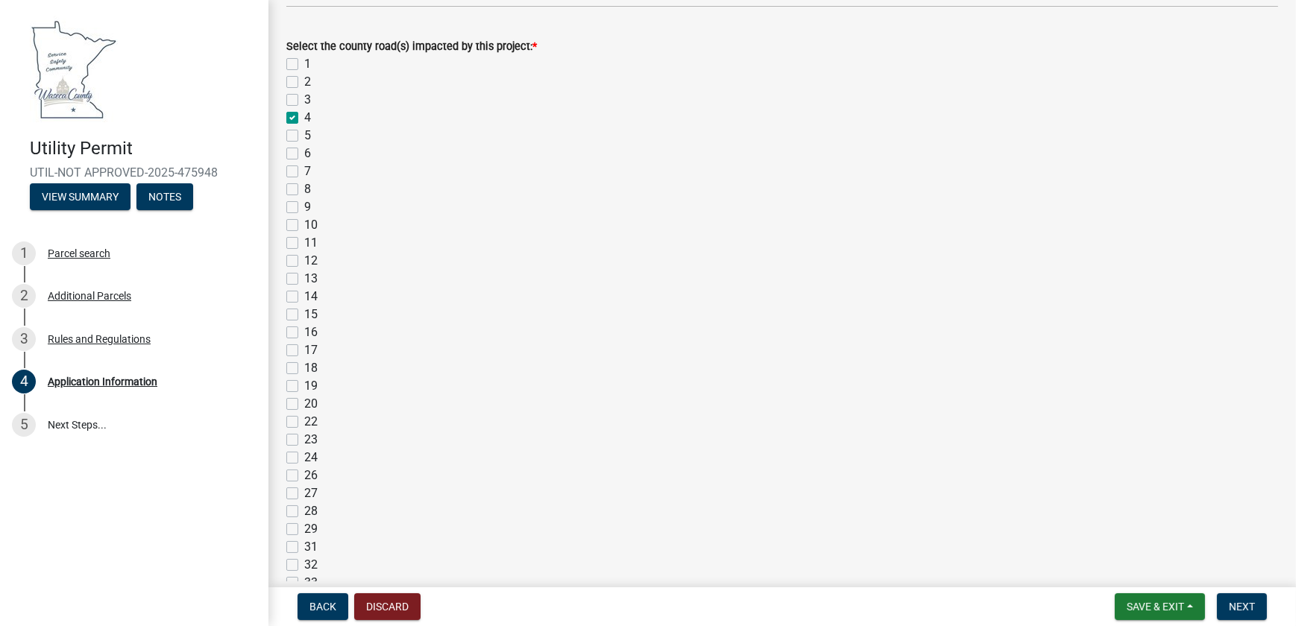
checkbox input "false"
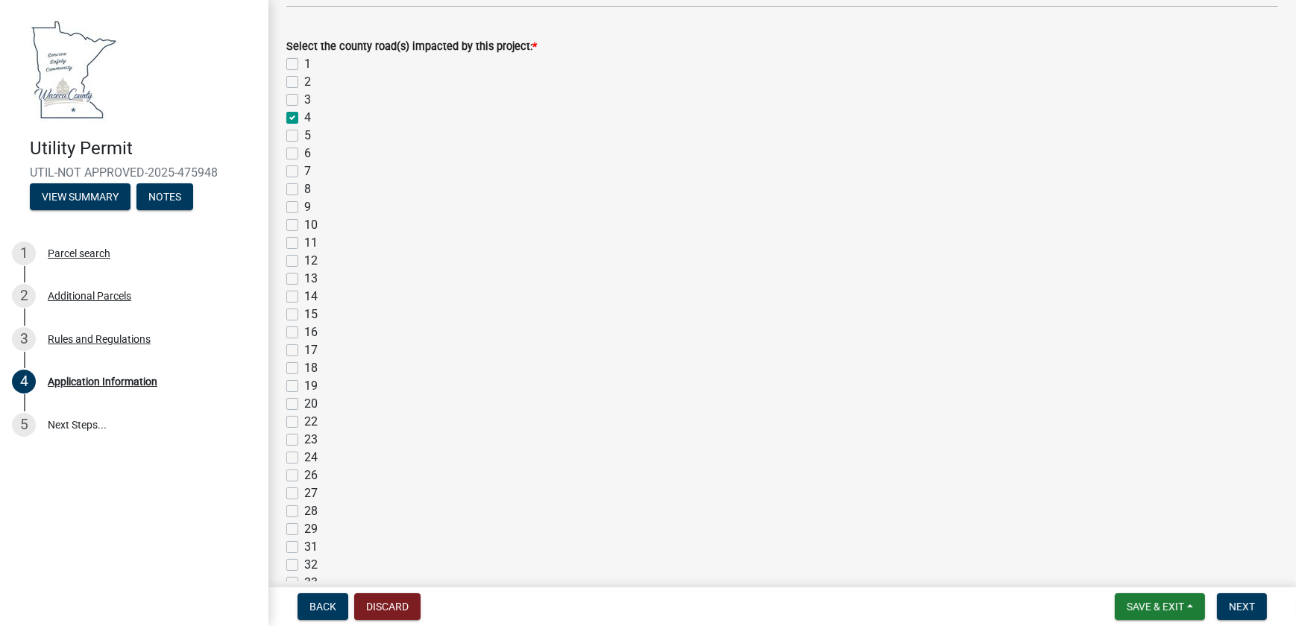
checkbox input "false"
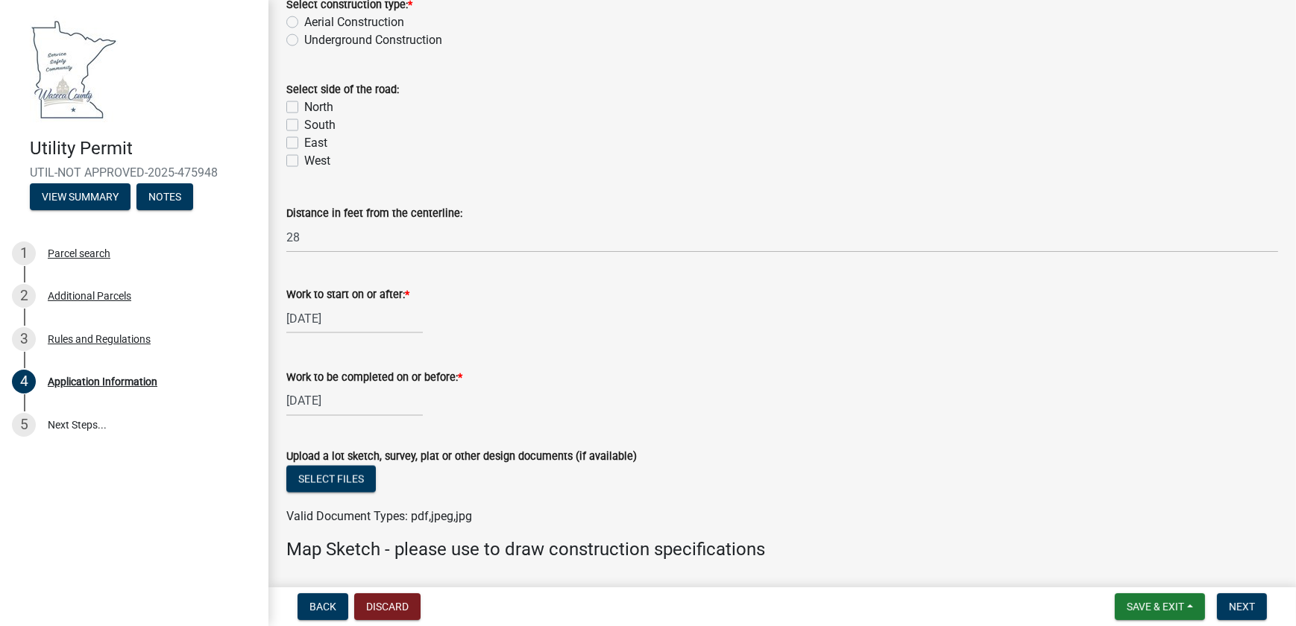
scroll to position [3137, 0]
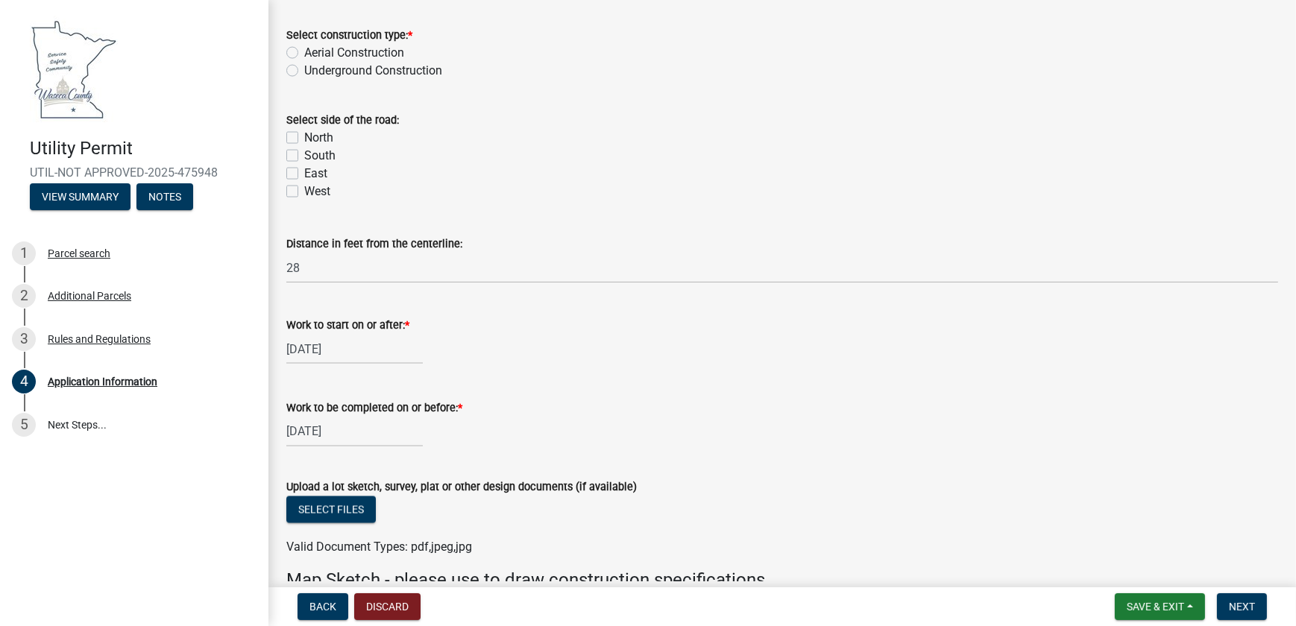
drag, startPoint x: 346, startPoint y: 216, endPoint x: 114, endPoint y: 202, distance: 232.4
click at [139, 203] on div "Utility Permit UTIL-NOT APPROVED-2025-475948 View Summary Notes 1 Parcel search…" at bounding box center [648, 313] width 1296 height 626
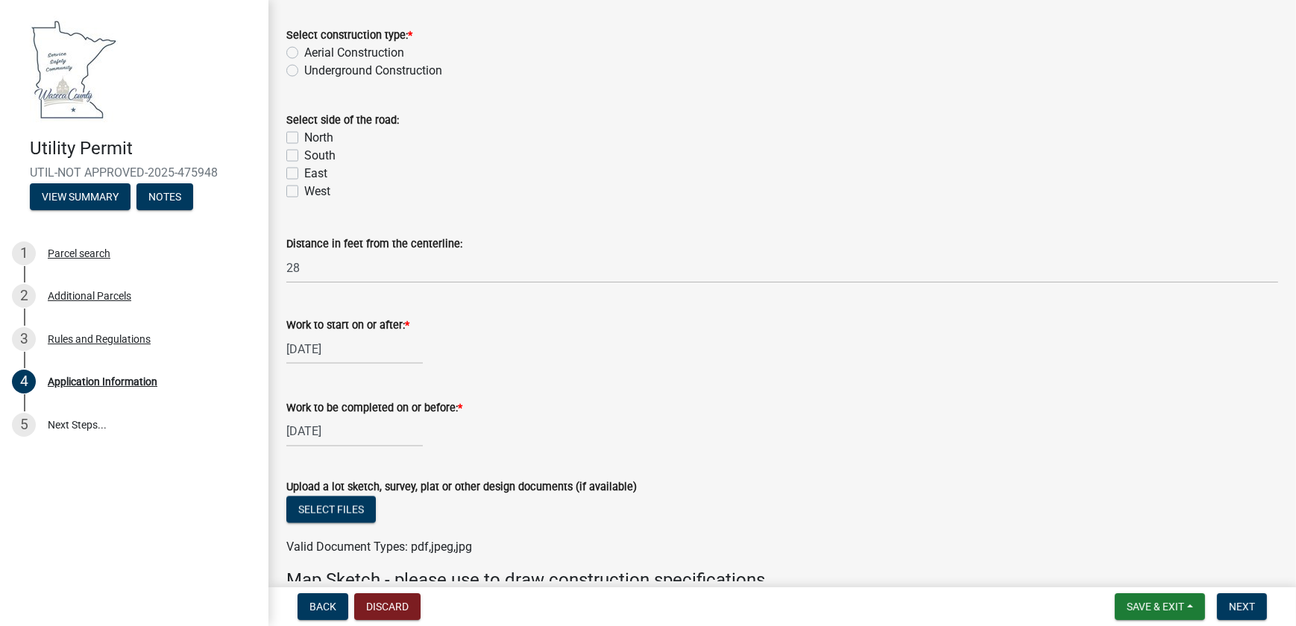
paste input "[PERSON_NAME] AVE WASECA"
type input "[STREET_ADDRESS][PERSON_NAME], WASECA"
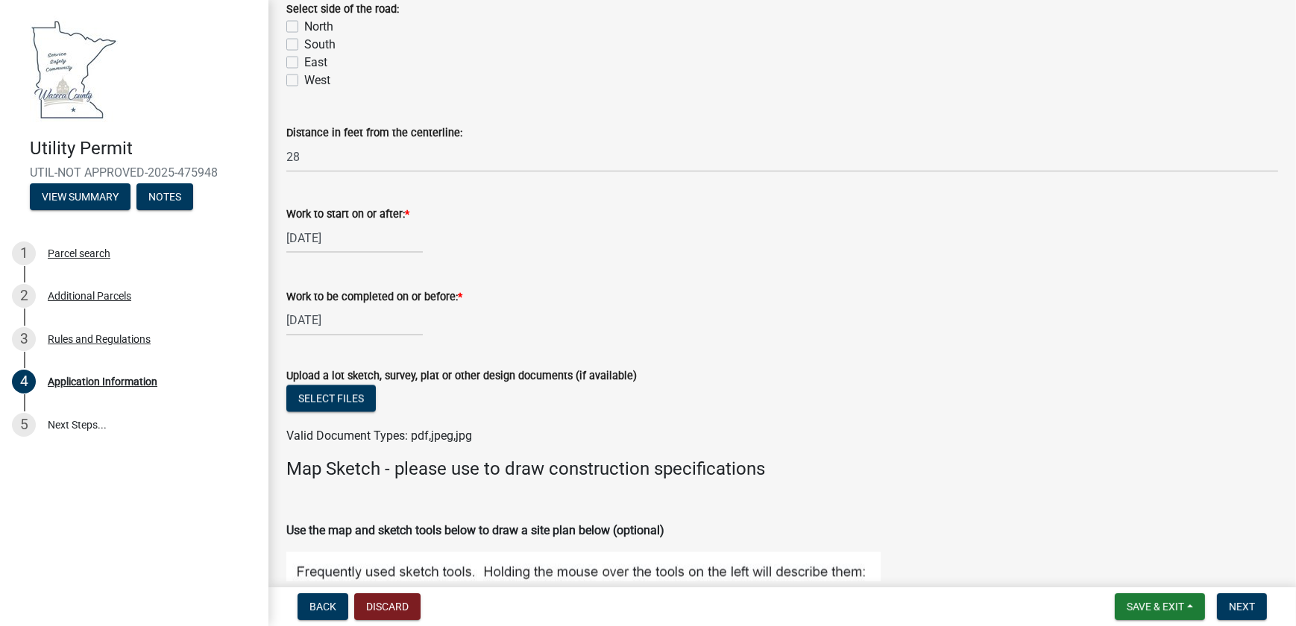
scroll to position [3273, 0]
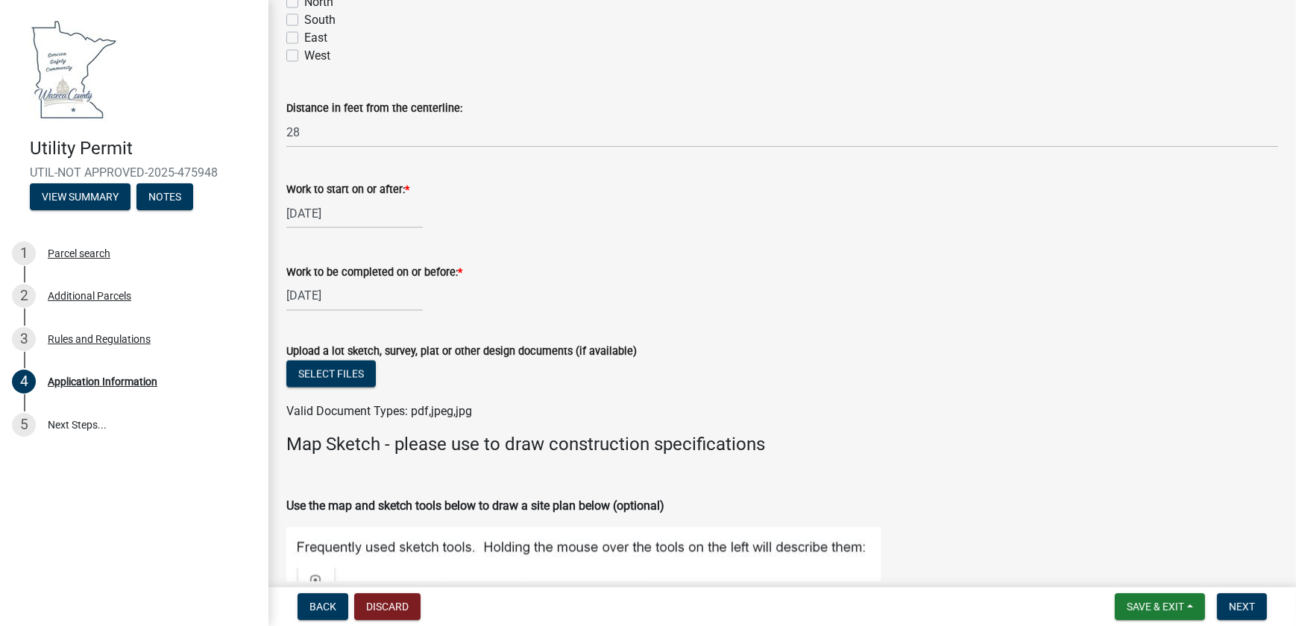
type textarea "Replacement of underground cable tv main line for Mediacom Communications."
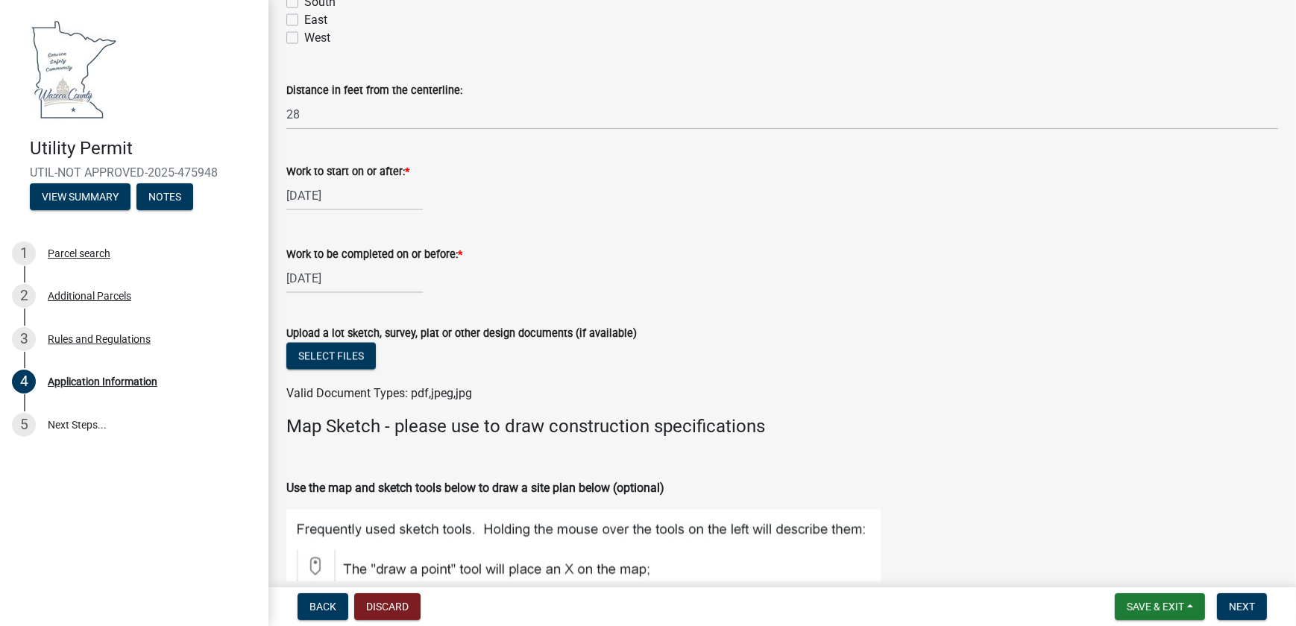
radio input "true"
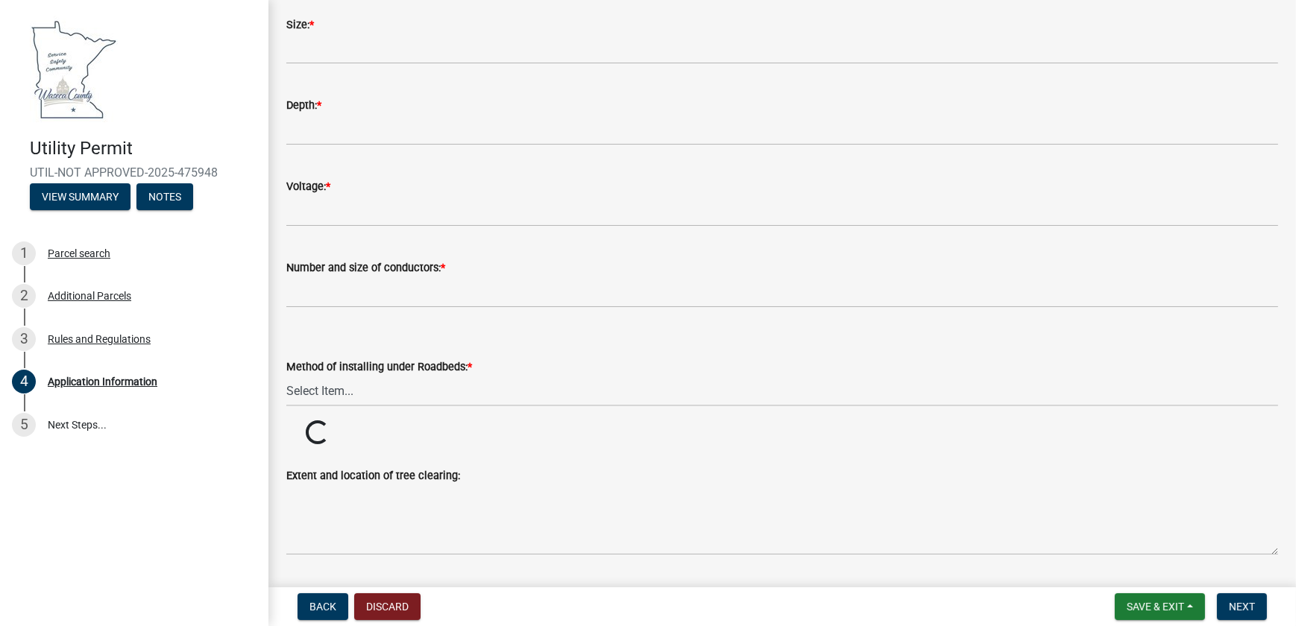
scroll to position [3476, 0]
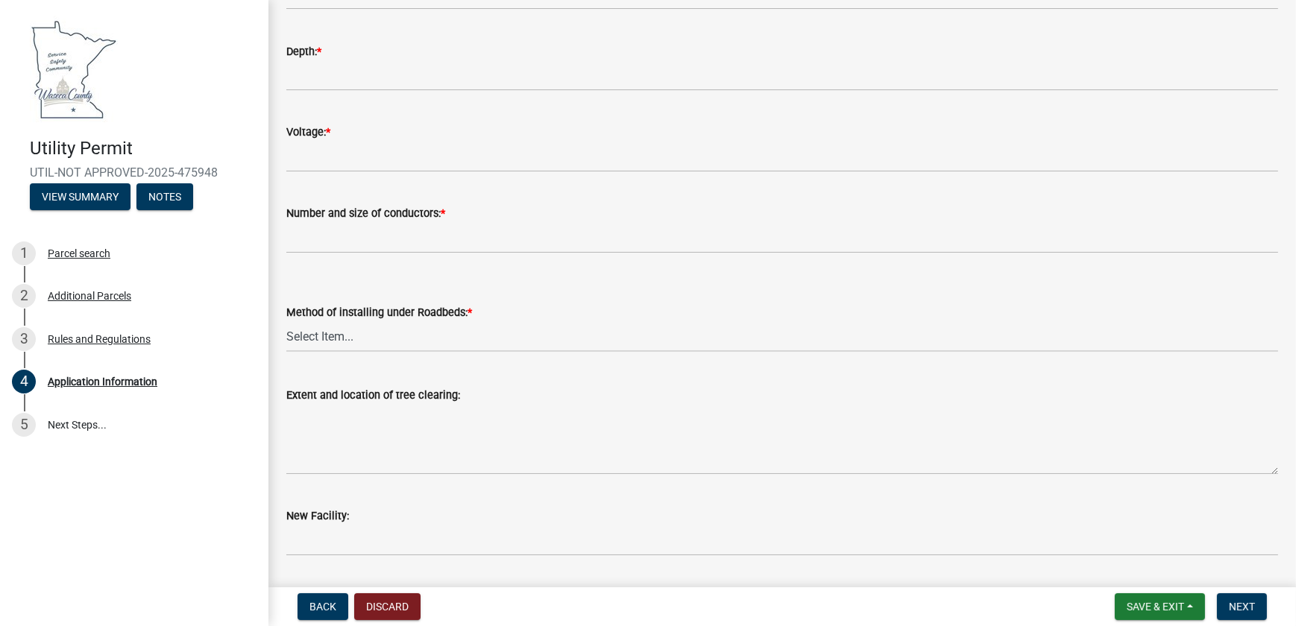
select select "1084ef46-d9bb-4dee-8556-a5634432c85a"
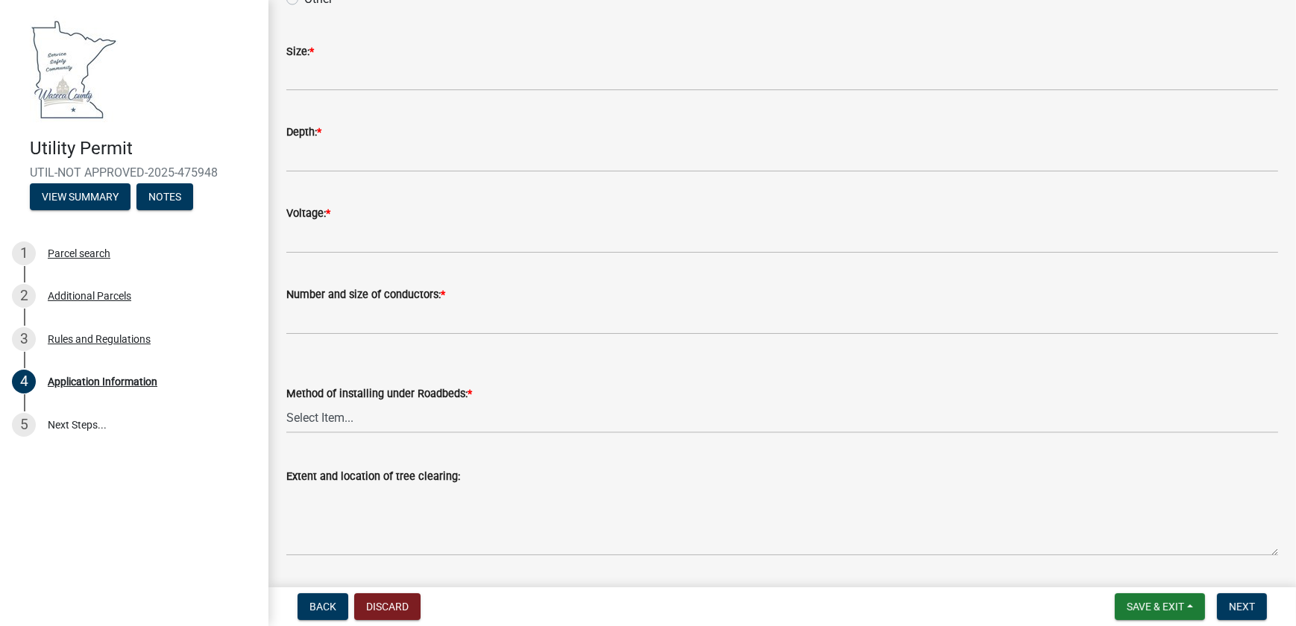
type input "SDR-13.5, 1.50" PVC Innerduct"
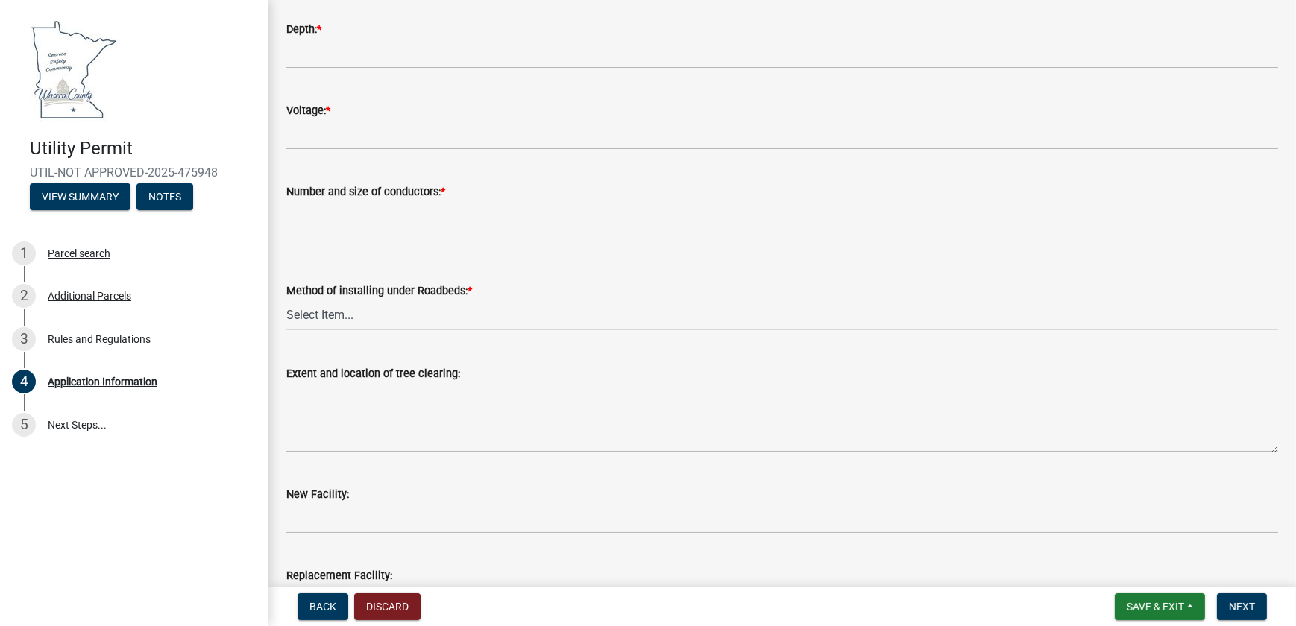
scroll to position [3612, 0]
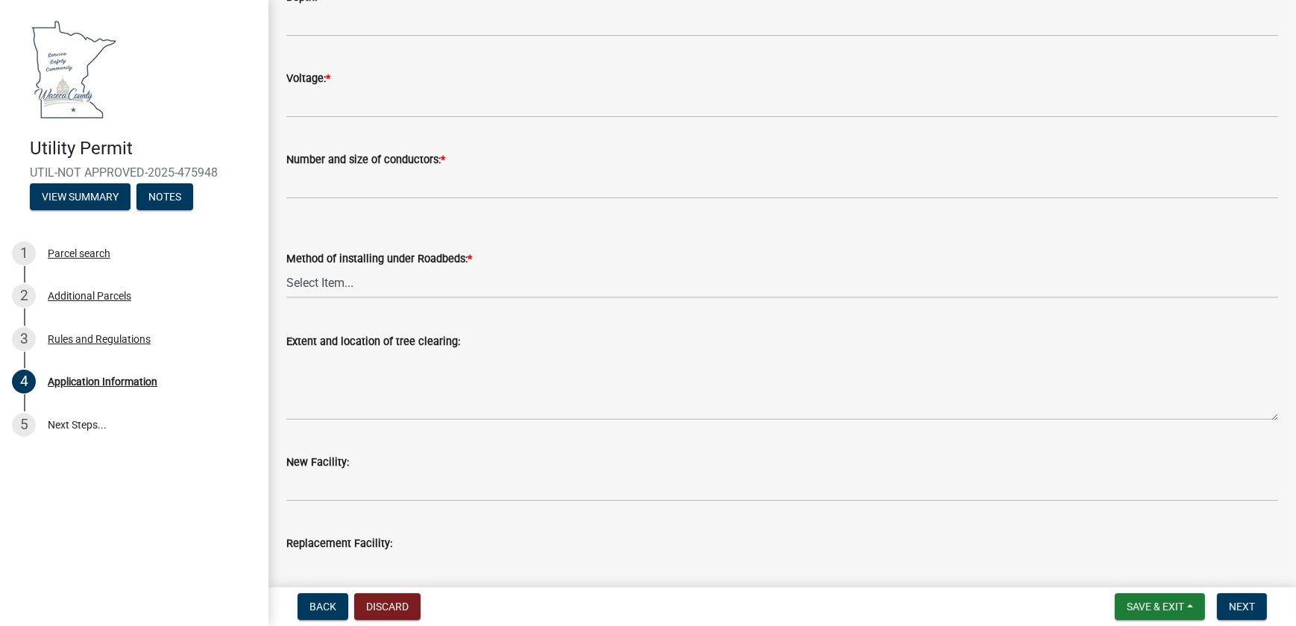
radio input "true"
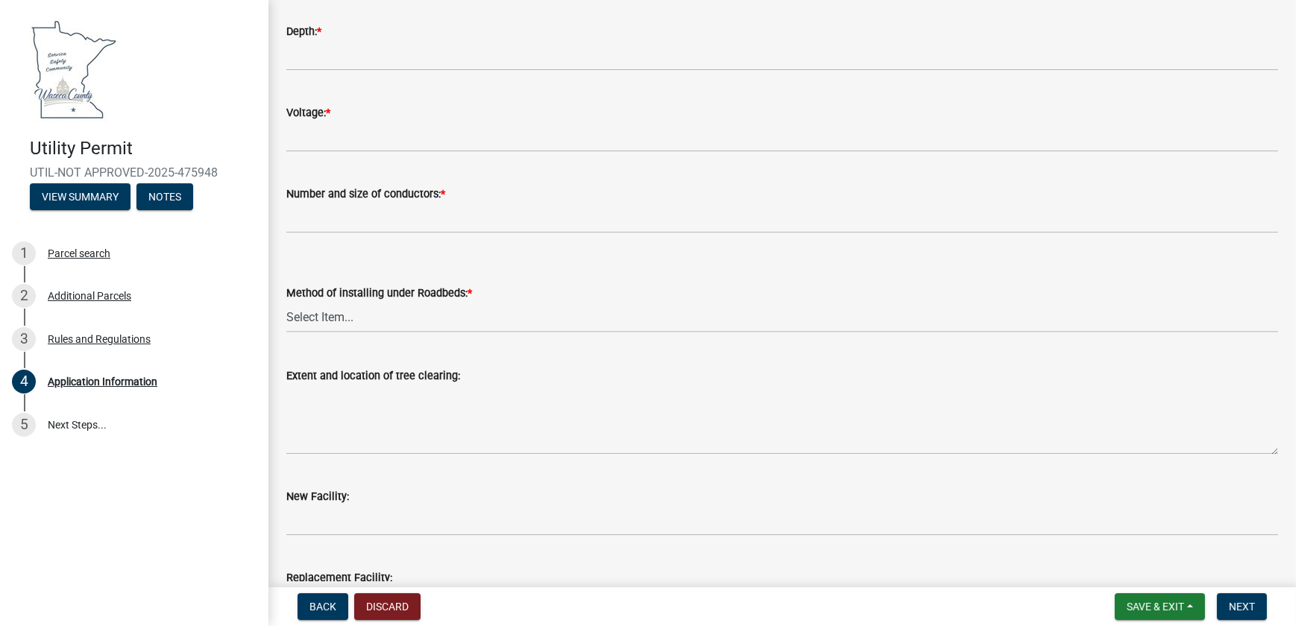
scroll to position [3679, 0]
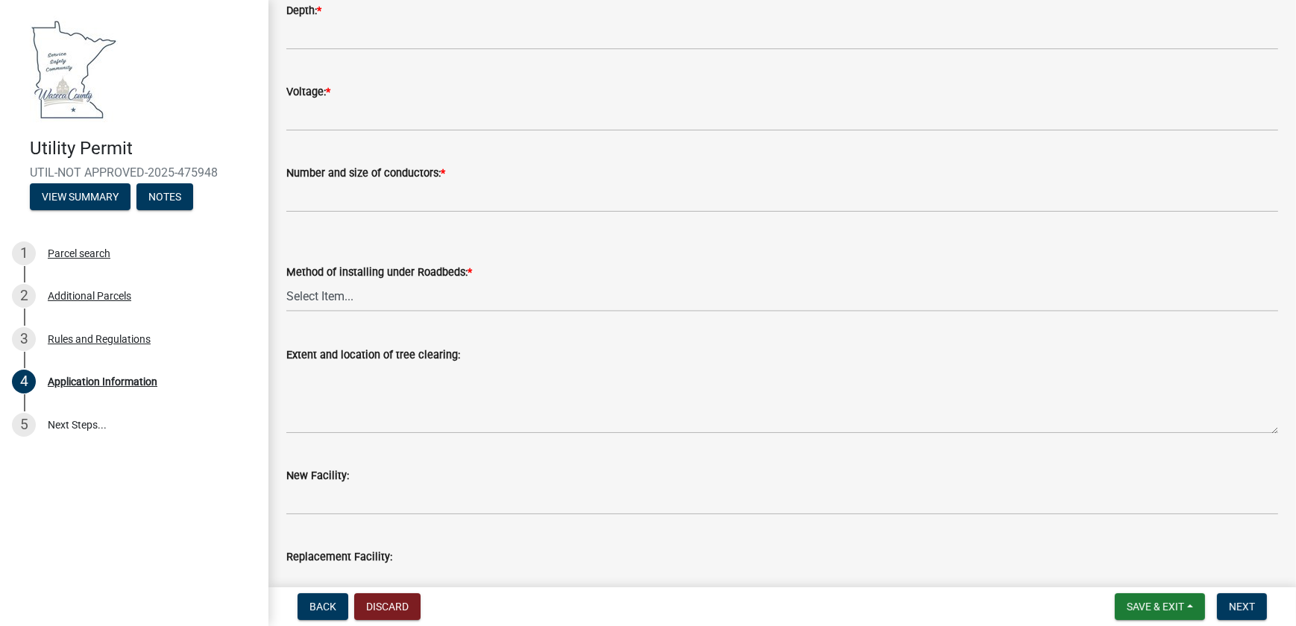
type input "1.50" PVC Innerduct"
type input "1.50""
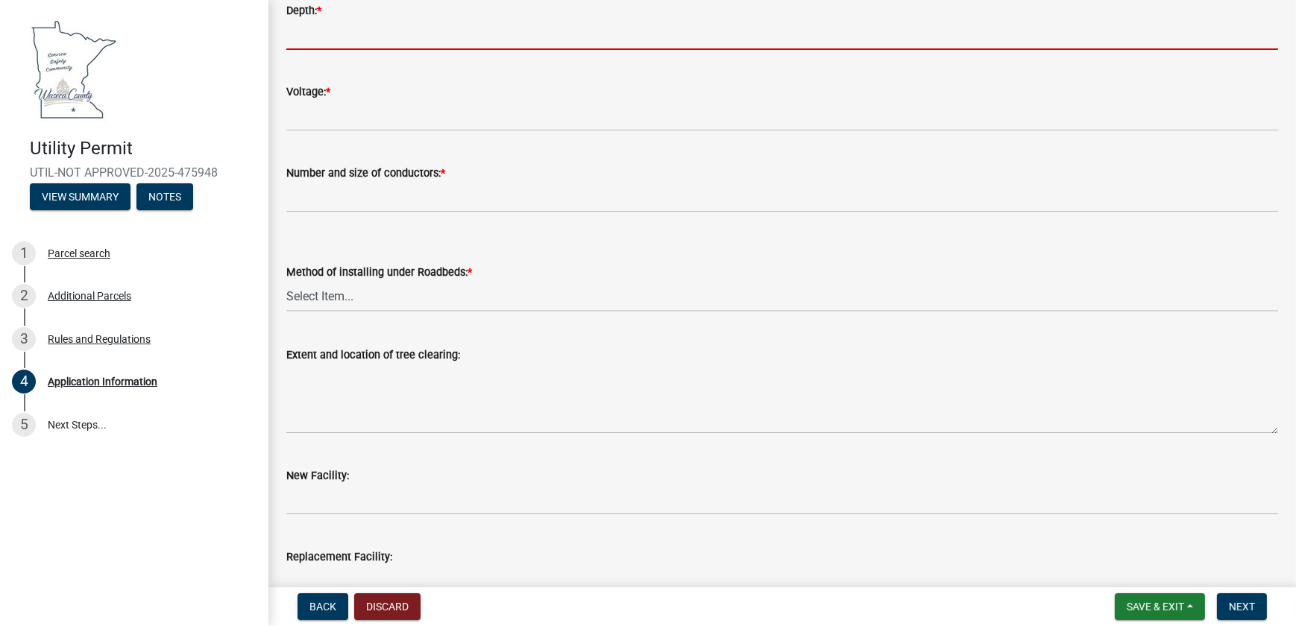
type input "36""
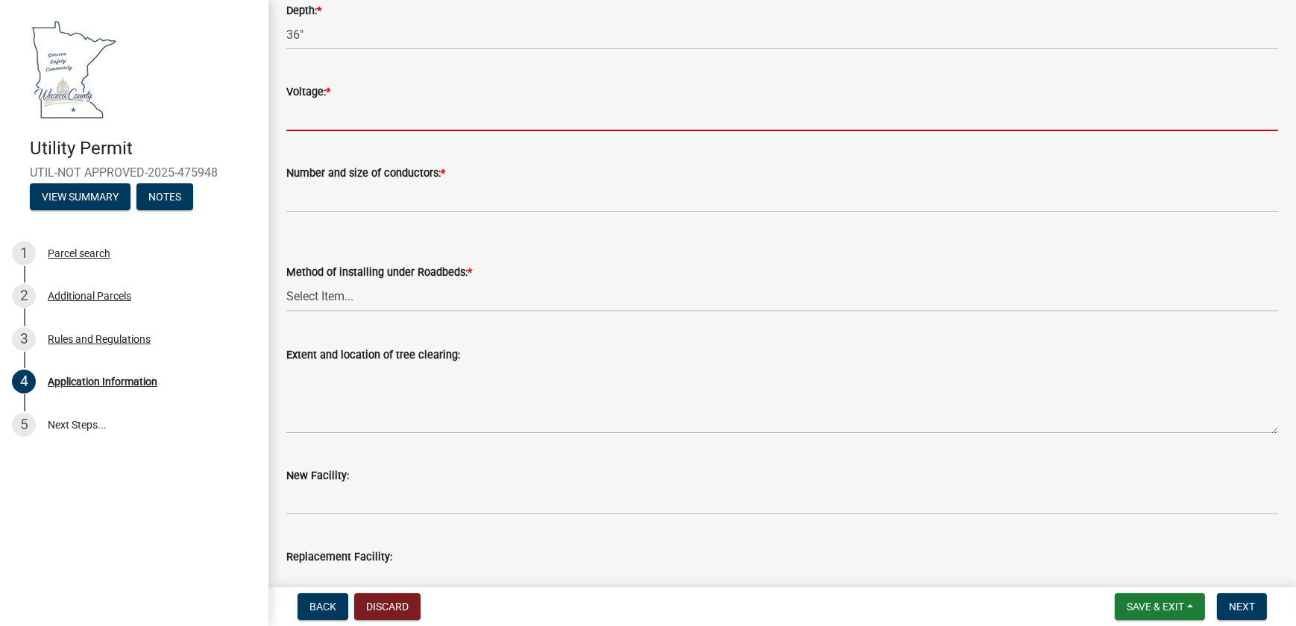
type input "None"
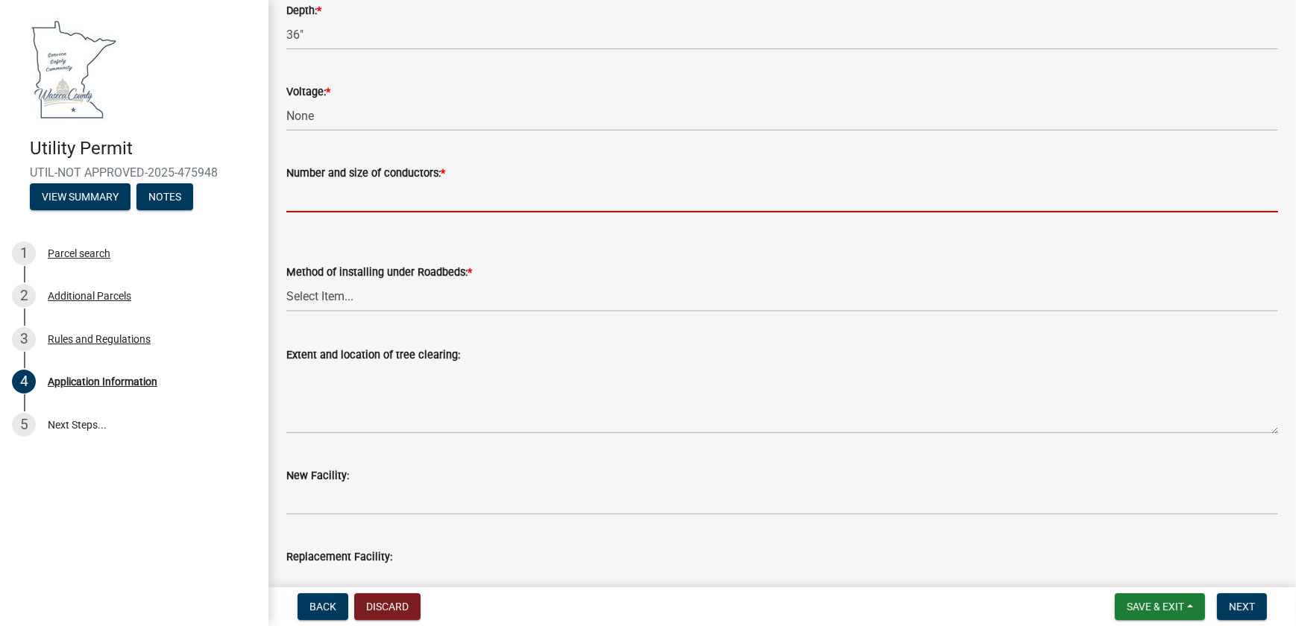
type input "1, 24ct fiber optic cable"
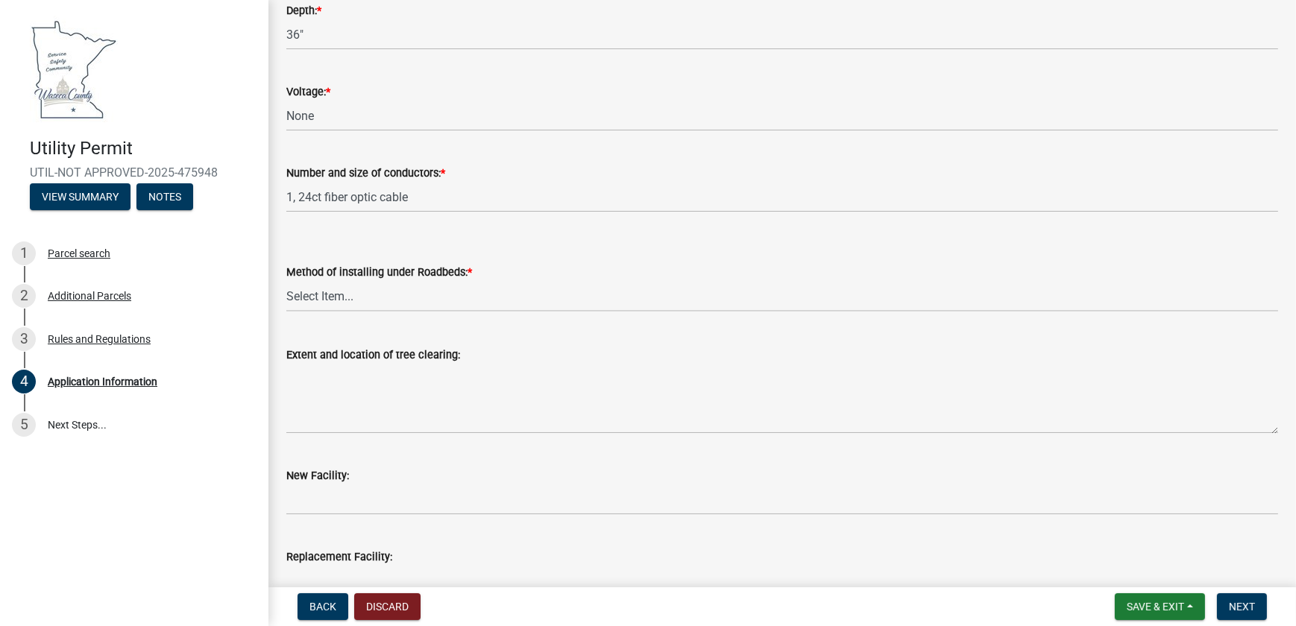
type input "X"
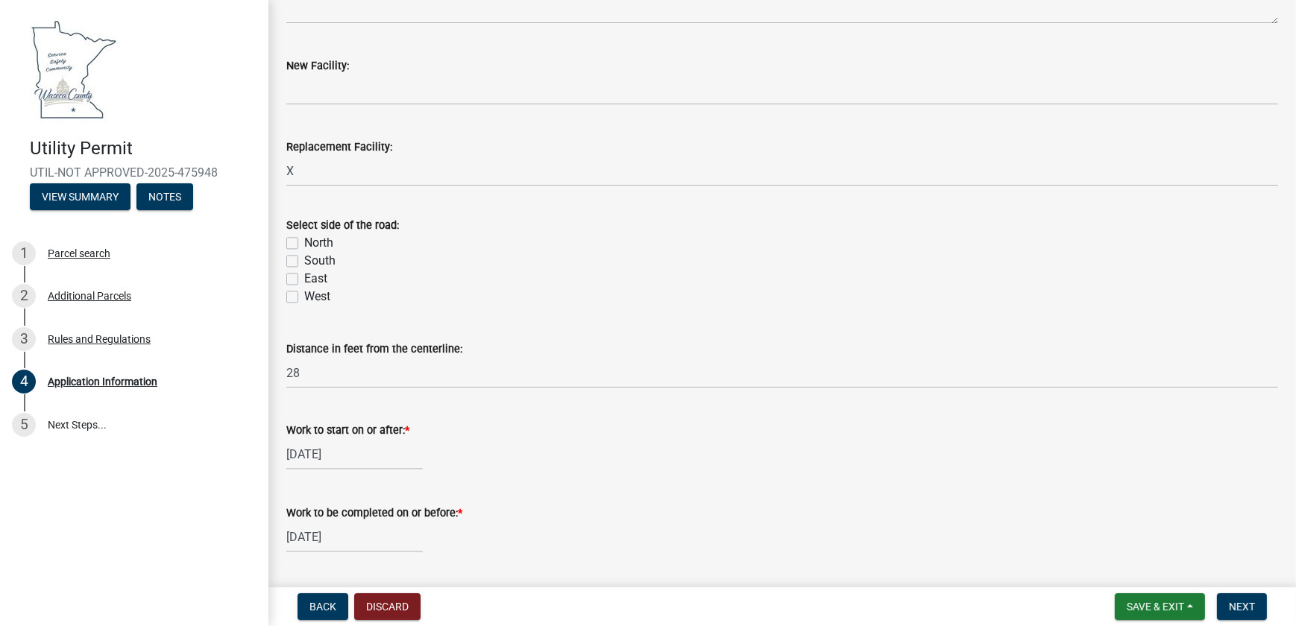
scroll to position [4173, 0]
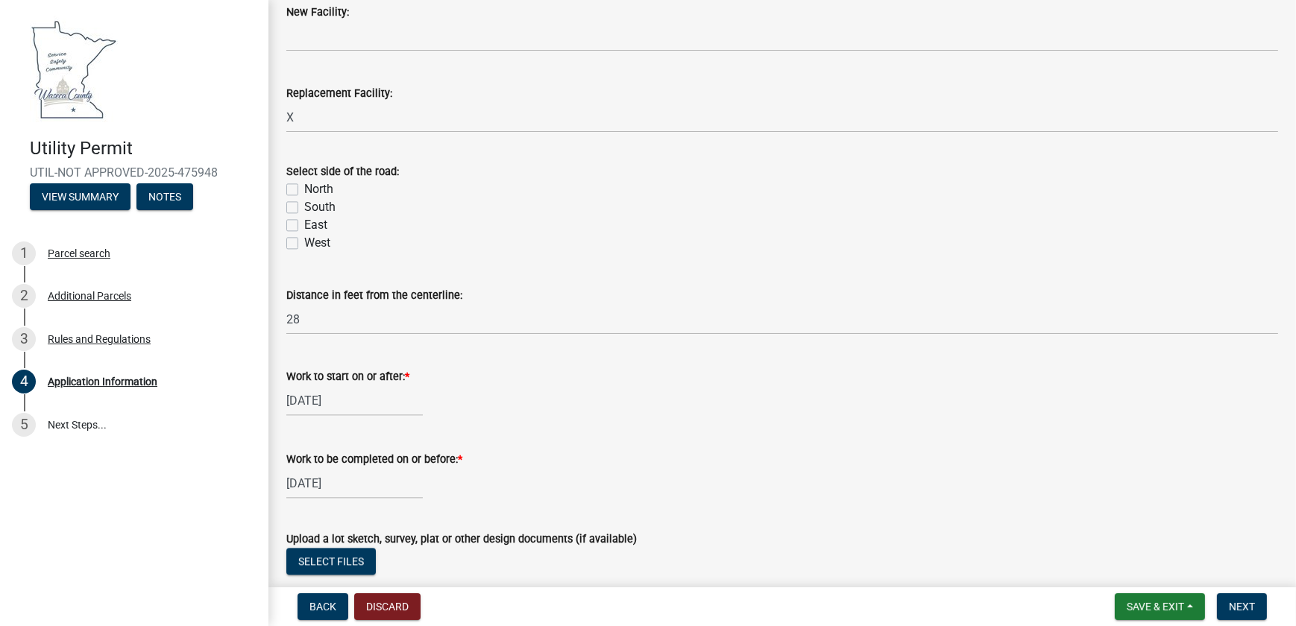
type input "1, .625" Coaxial Cable TV Line"
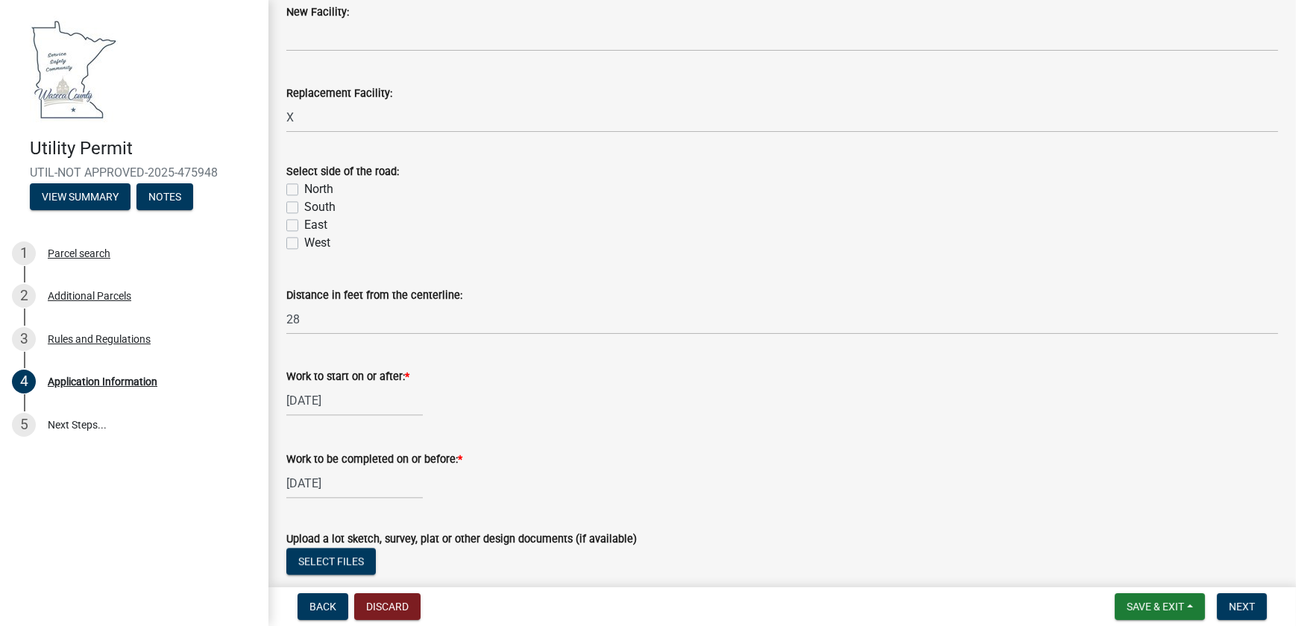
select select "a79f6eef-0903-47a9-9221-b26c0c574c37"
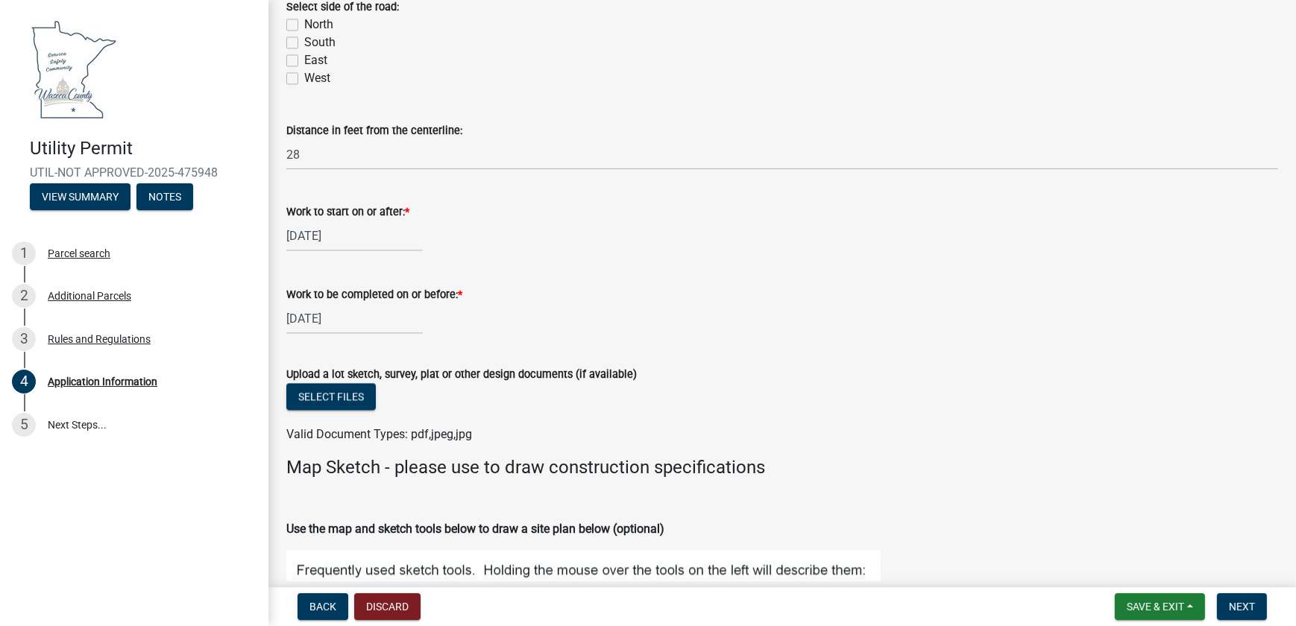
scroll to position [4309, 0]
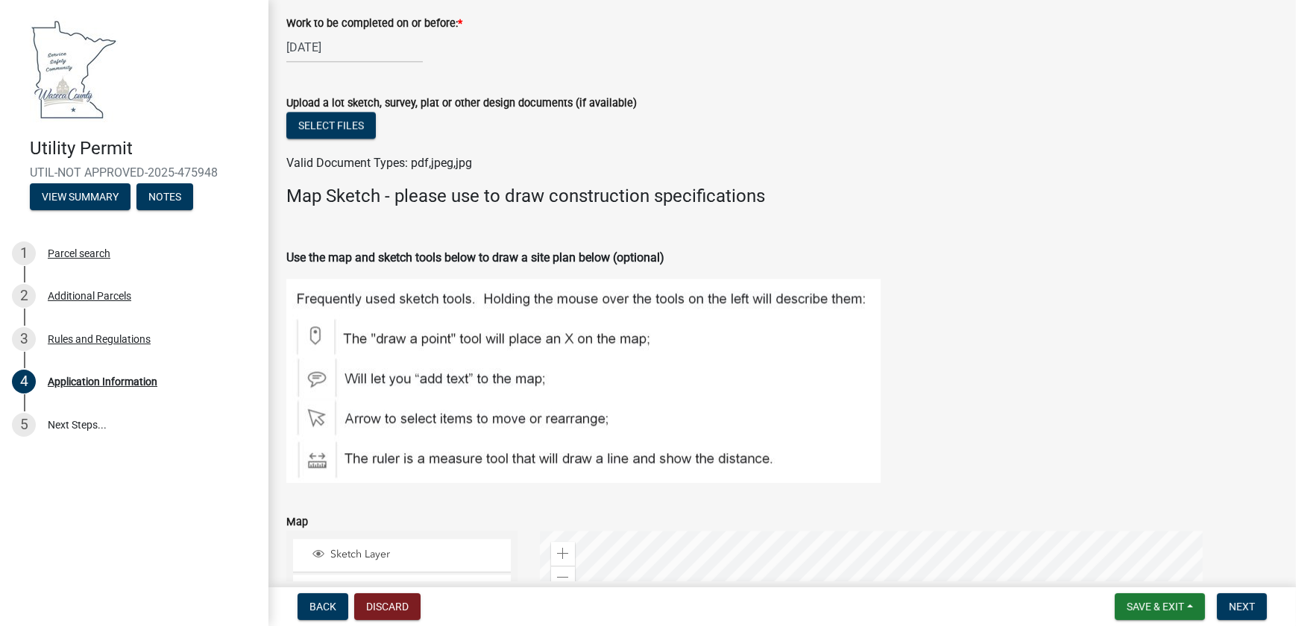
type textarea "None Required."
checkbox input "true"
checkbox input "false"
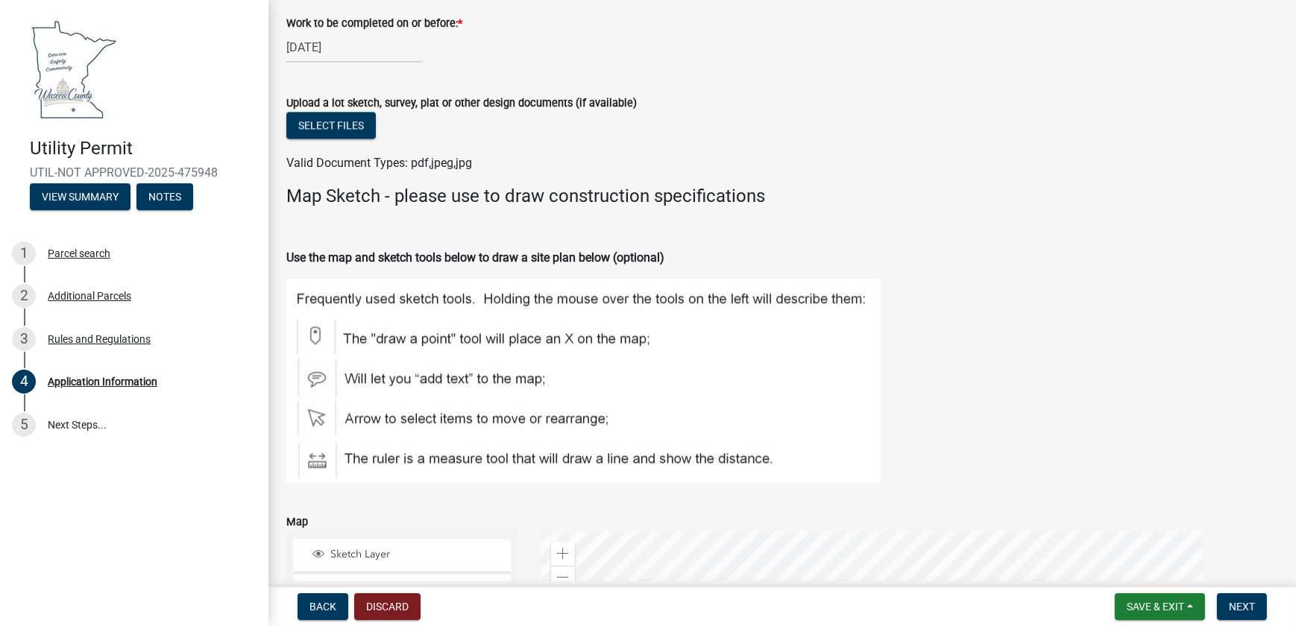
checkbox input "false"
checkbox input "true"
checkbox input "false"
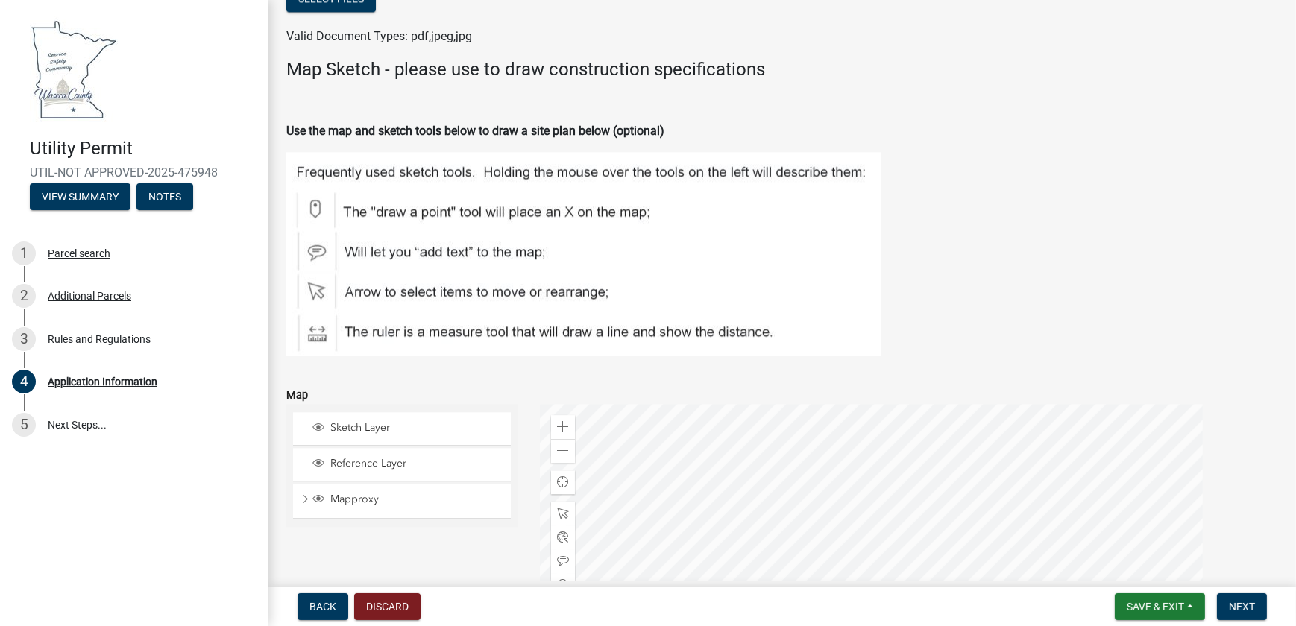
scroll to position [4715, 0]
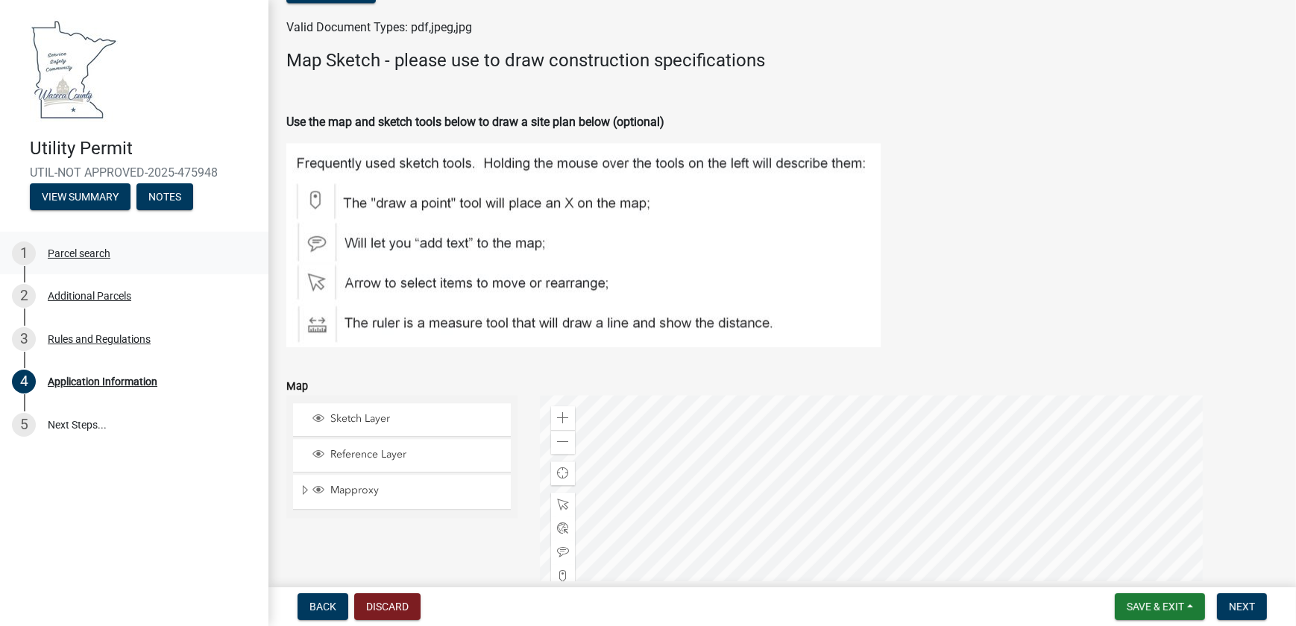
drag, startPoint x: 330, startPoint y: 272, endPoint x: 248, endPoint y: 285, distance: 83.0
click at [245, 284] on div "Utility Permit UTIL-NOT APPROVED-2025-475948 View Summary Notes 1 Parcel search…" at bounding box center [648, 313] width 1296 height 626
drag, startPoint x: 330, startPoint y: 299, endPoint x: 181, endPoint y: 283, distance: 149.2
click at [196, 288] on div "Utility Permit UTIL-NOT APPROVED-2025-475948 View Summary Notes 1 Parcel search…" at bounding box center [648, 313] width 1296 height 626
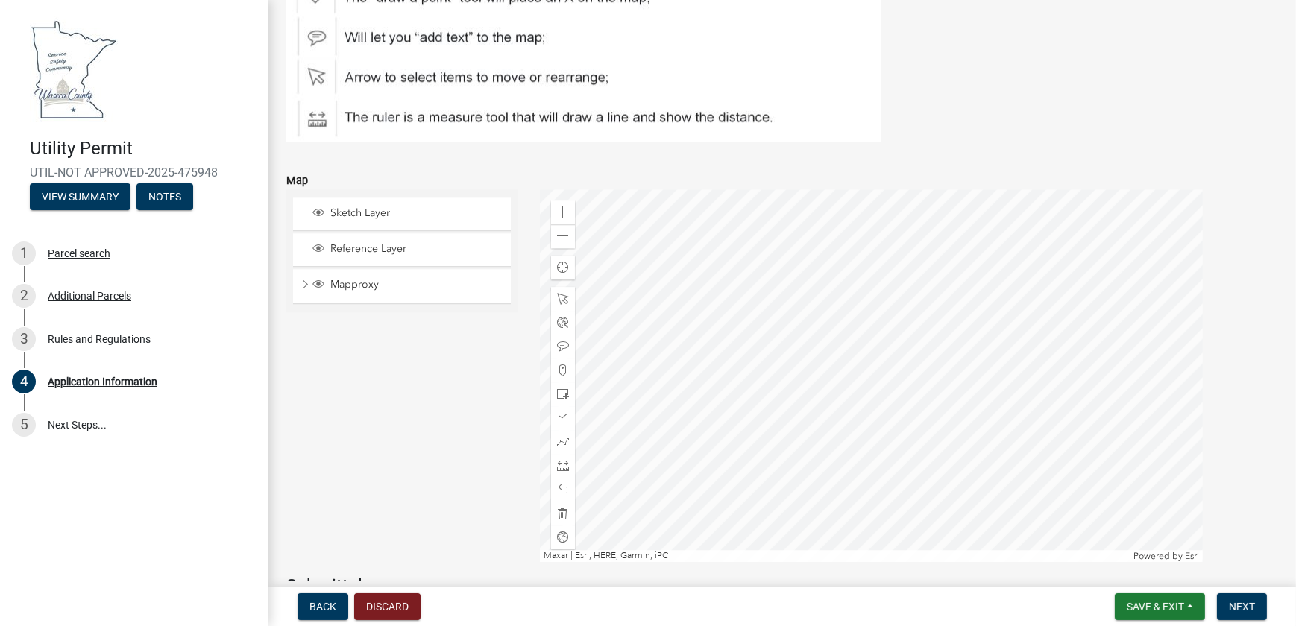
scroll to position [4987, 0]
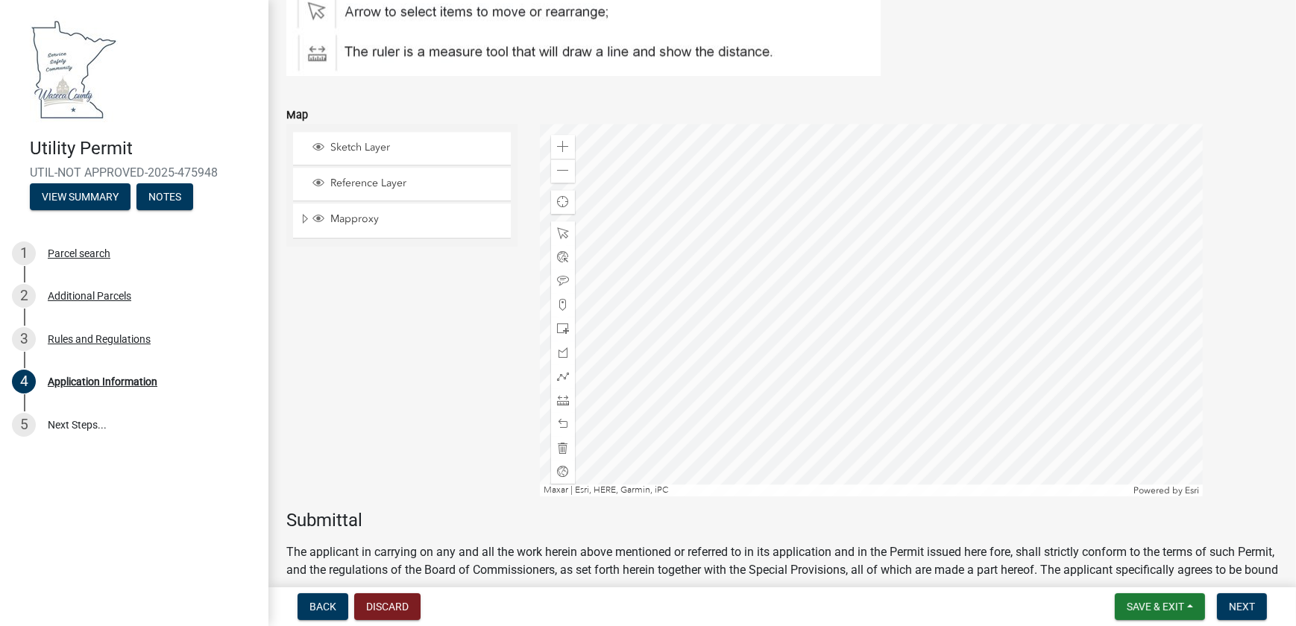
type input "27"
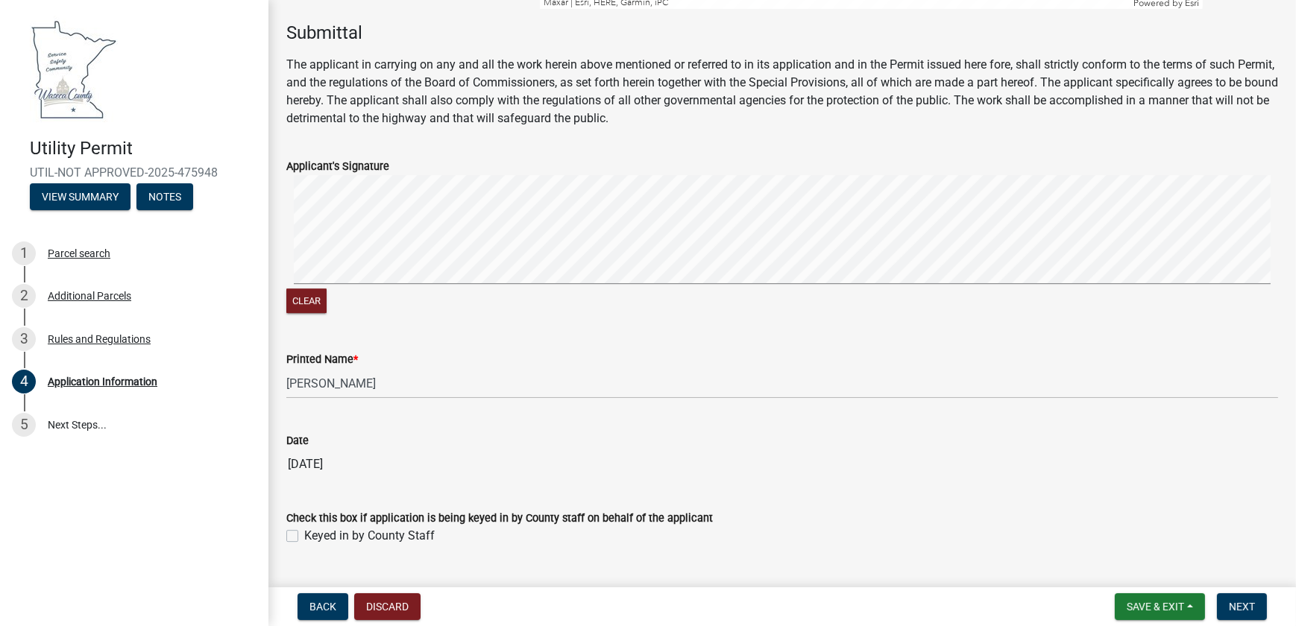
scroll to position [5800, 0]
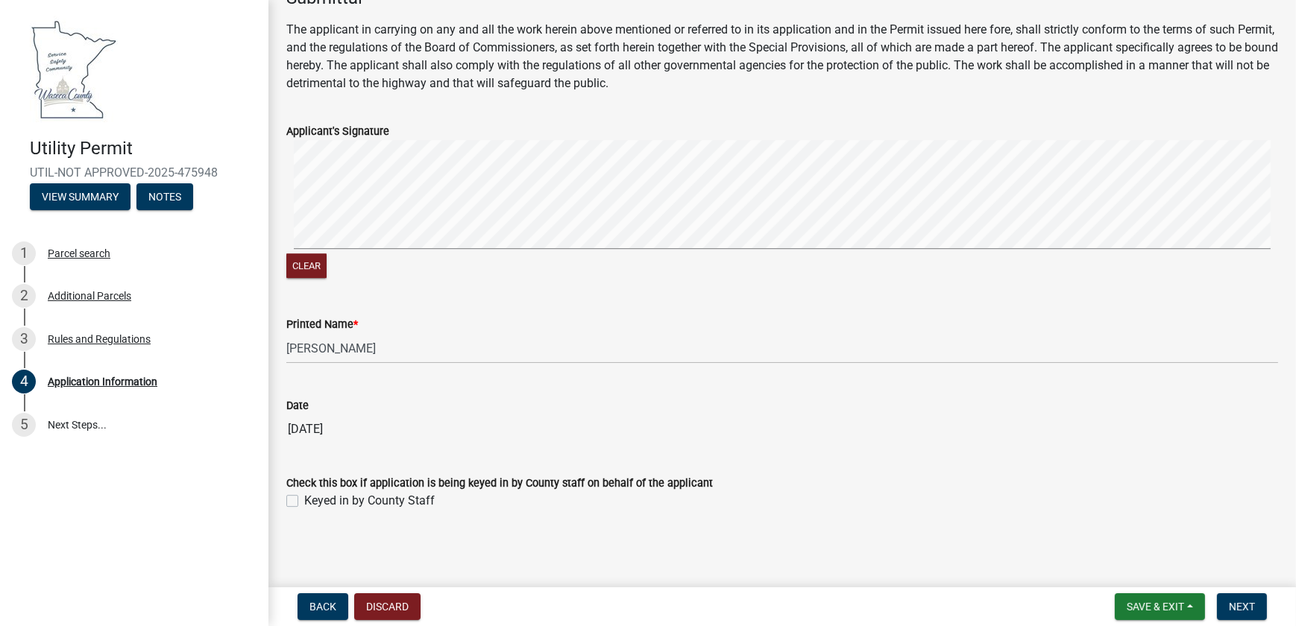
click at [1245, 605] on span "Next" at bounding box center [1242, 607] width 26 height 12
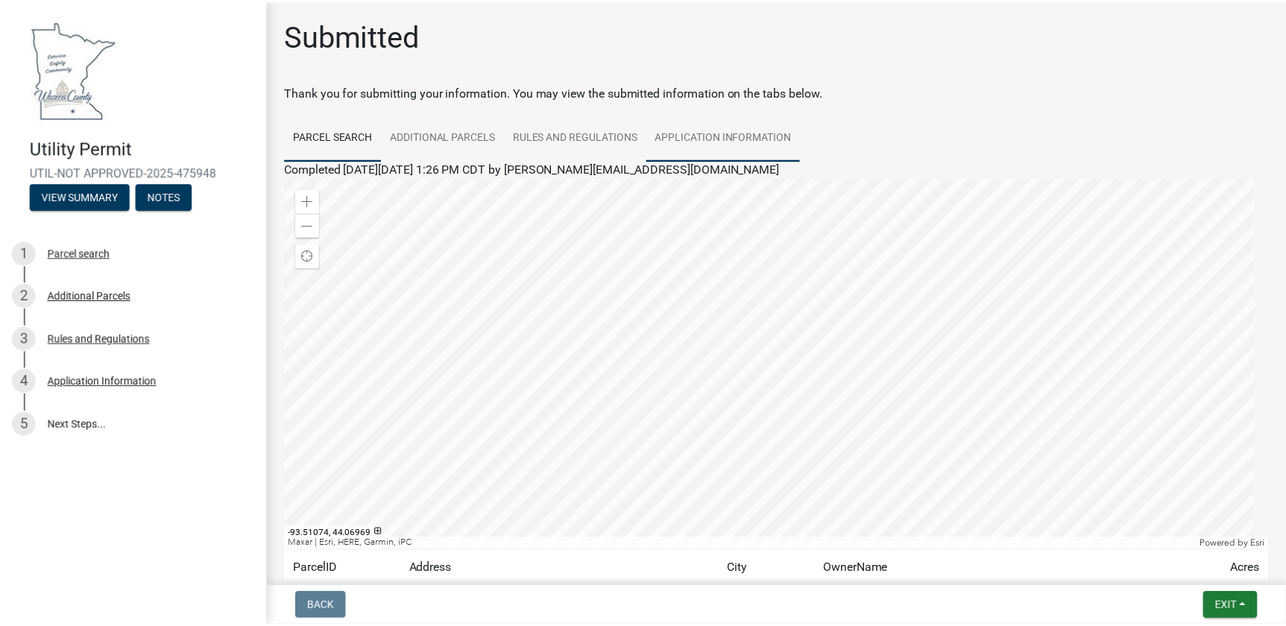
scroll to position [167, 0]
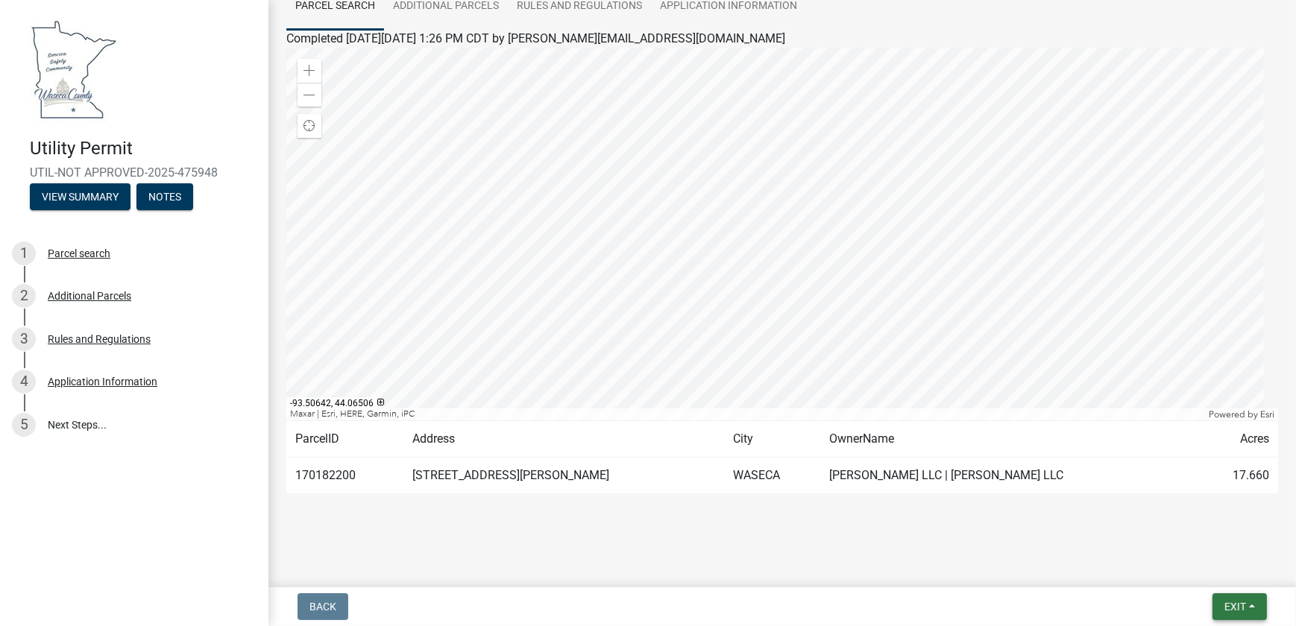
click at [1224, 604] on span "Exit" at bounding box center [1235, 607] width 22 height 12
click at [1168, 551] on button "Save & Exit" at bounding box center [1207, 565] width 119 height 36
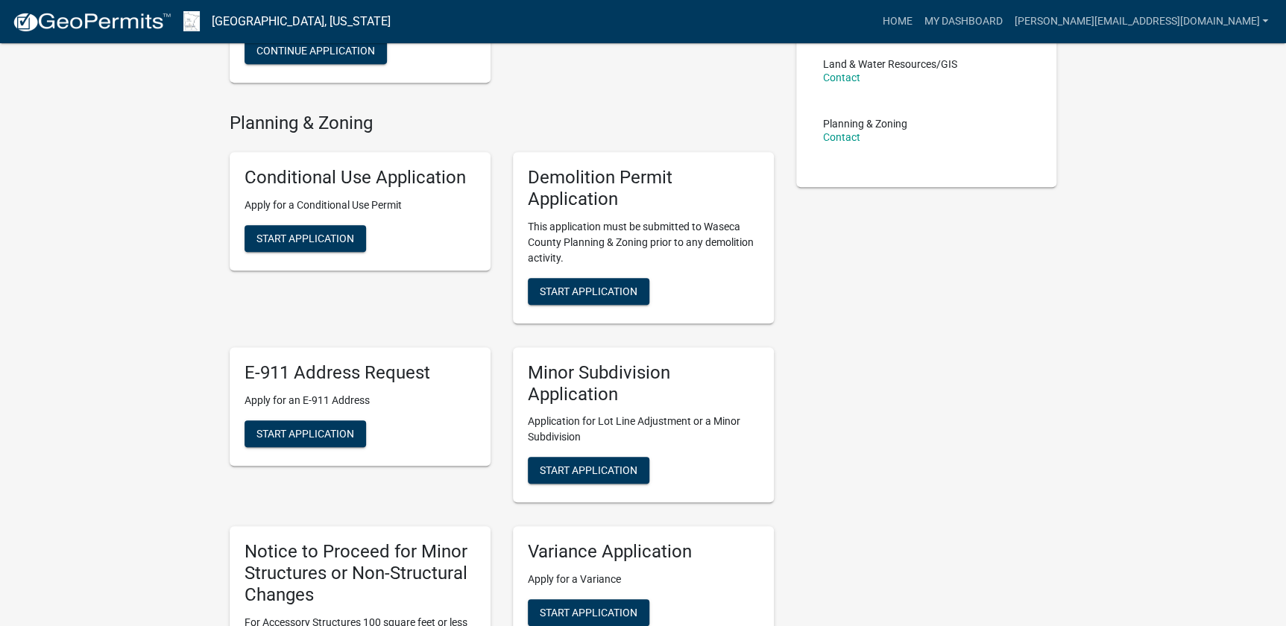
scroll to position [339, 0]
